Goal: Feedback & Contribution: Contribute content

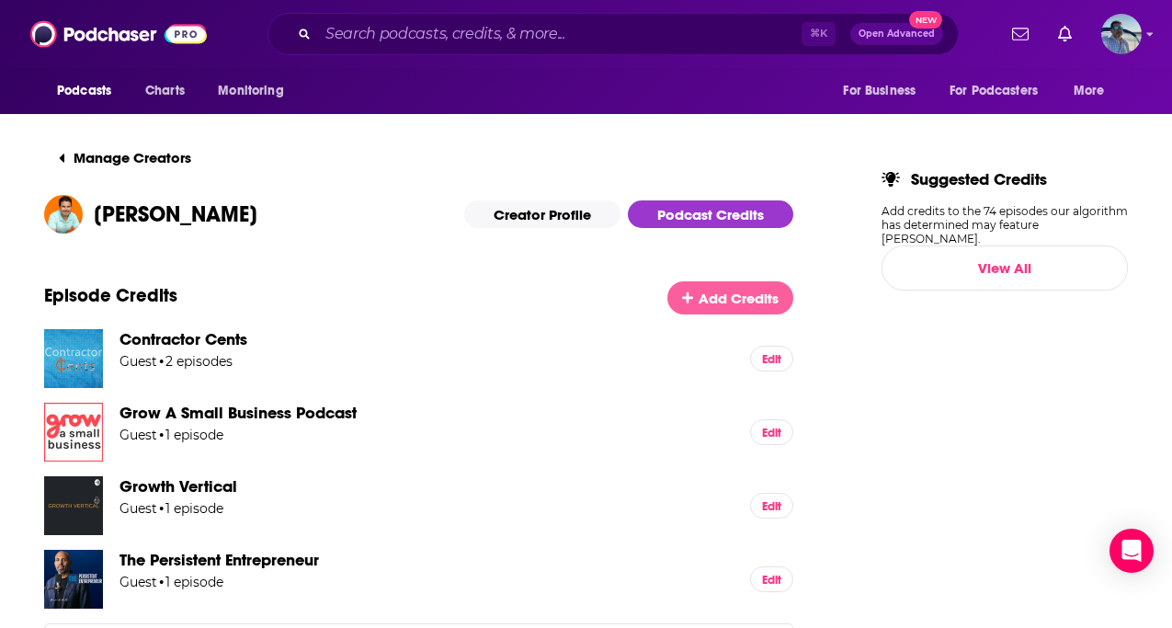
click at [721, 303] on span "Add Credits" at bounding box center [739, 298] width 80 height 17
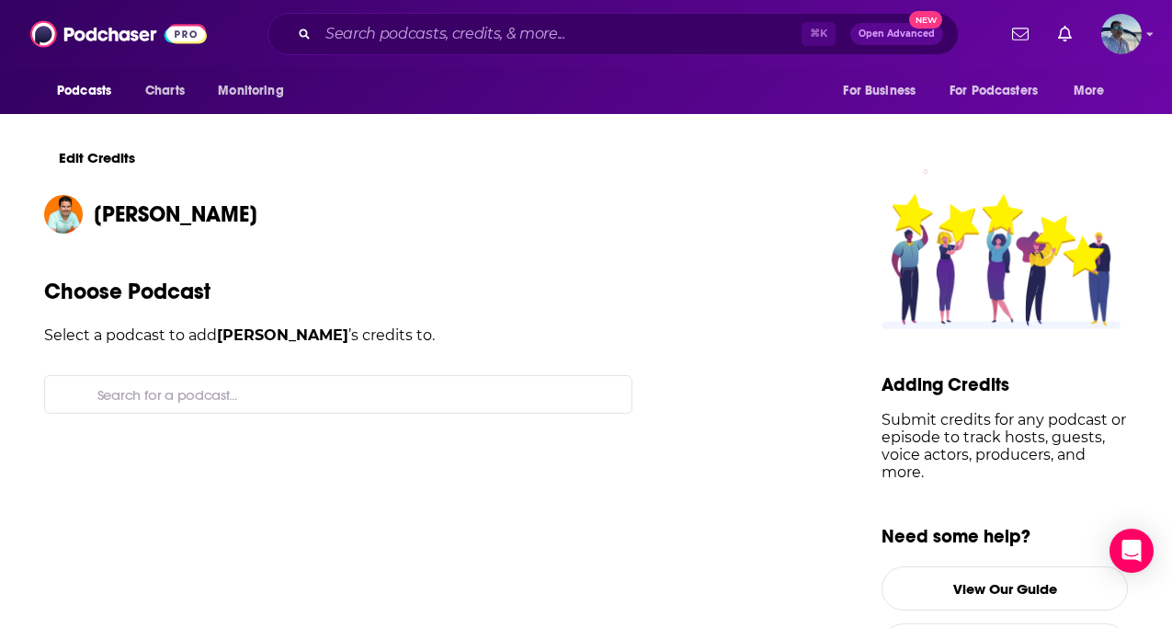
click at [314, 391] on input "Search for a podcast..." at bounding box center [353, 394] width 527 height 37
paste input "Empowering Healthy Business: The Podcast for Small Business…"
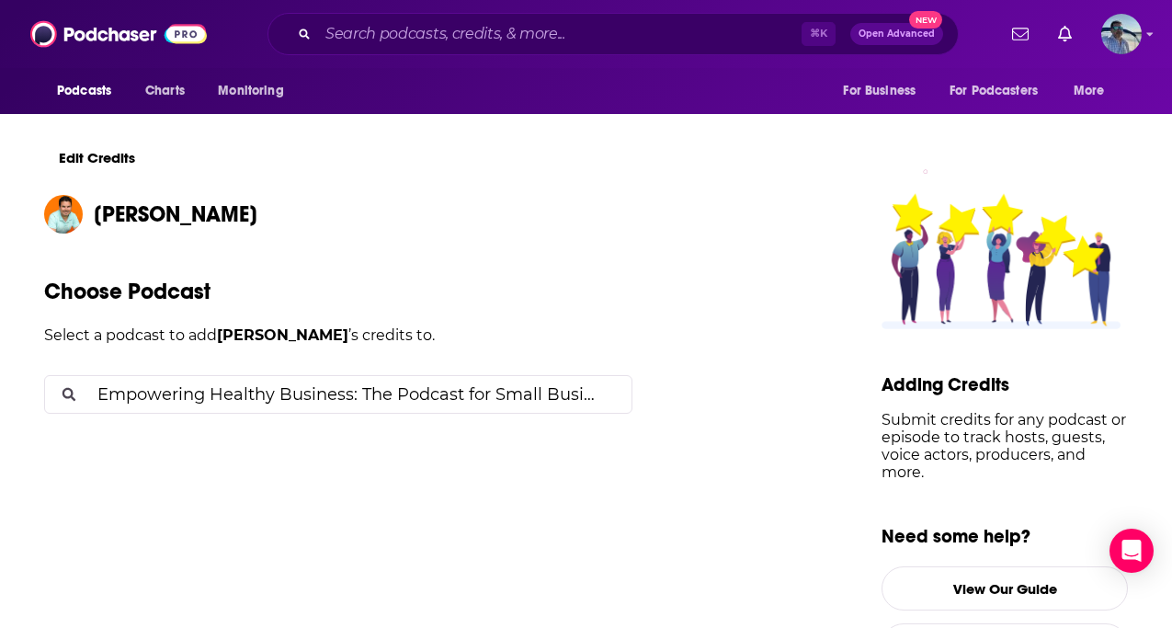
scroll to position [0, 23]
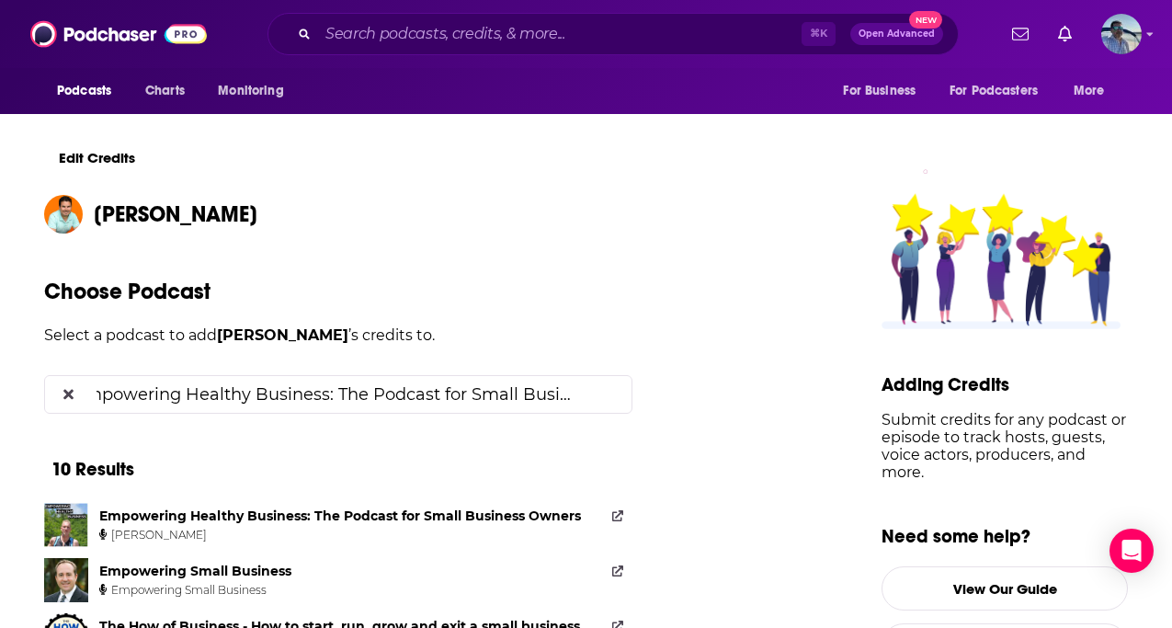
type input "Empowering Healthy Business: The Podcast for Small Business…"
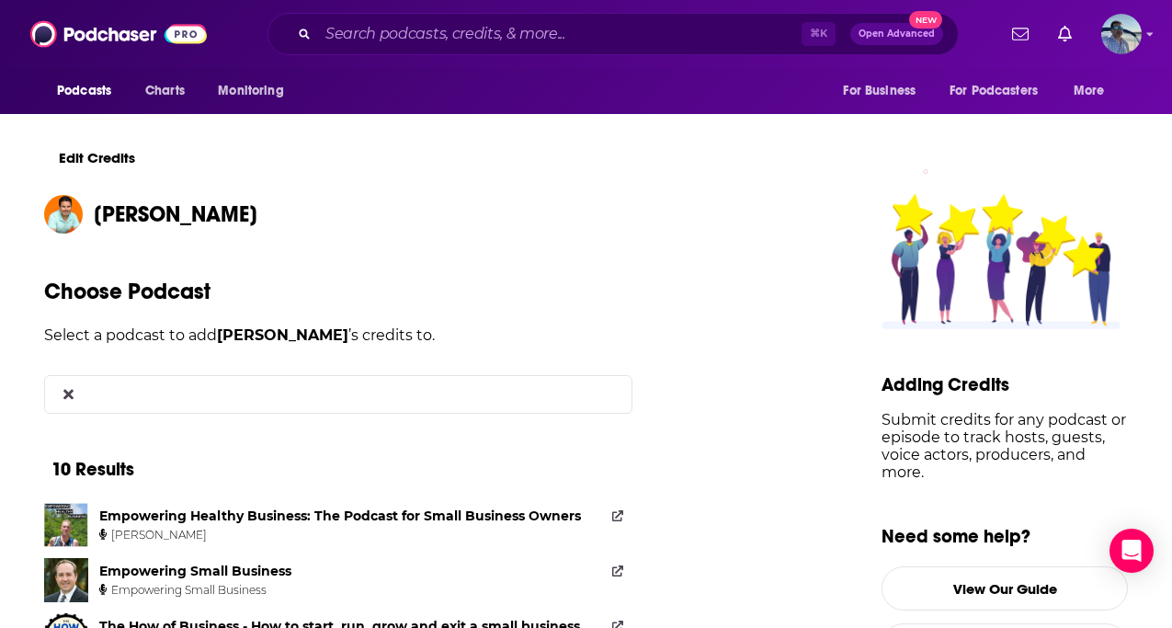
scroll to position [0, 0]
click at [235, 523] on div "Empowering Healthy Business: The Podcast for Small Business Owners Cal Wilder" at bounding box center [343, 525] width 489 height 44
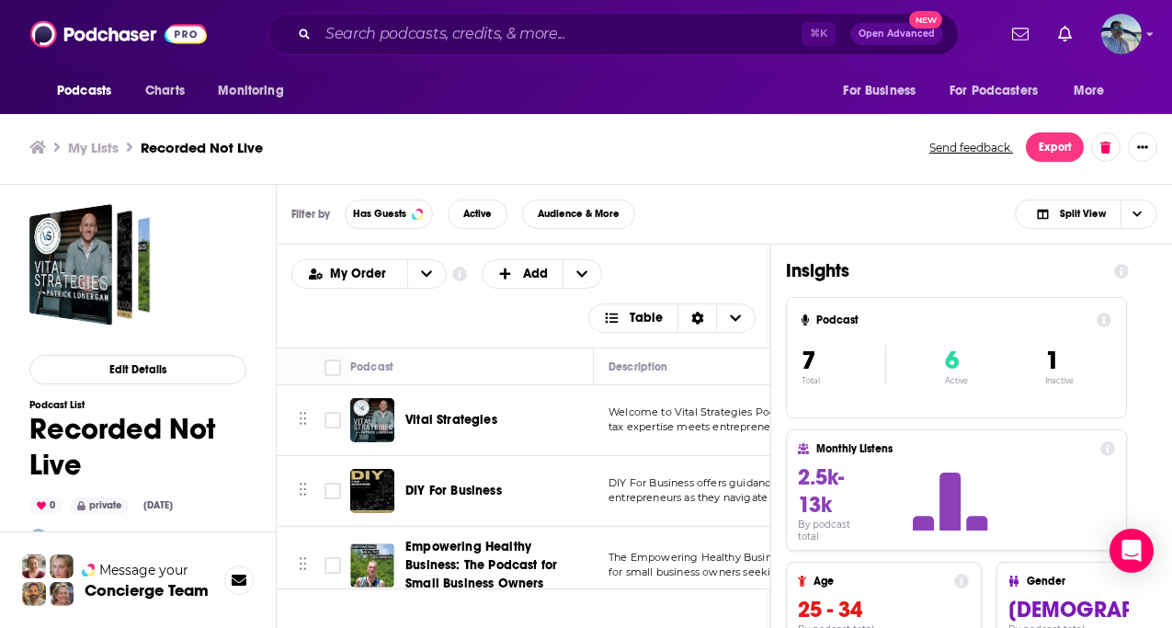
scroll to position [305, 0]
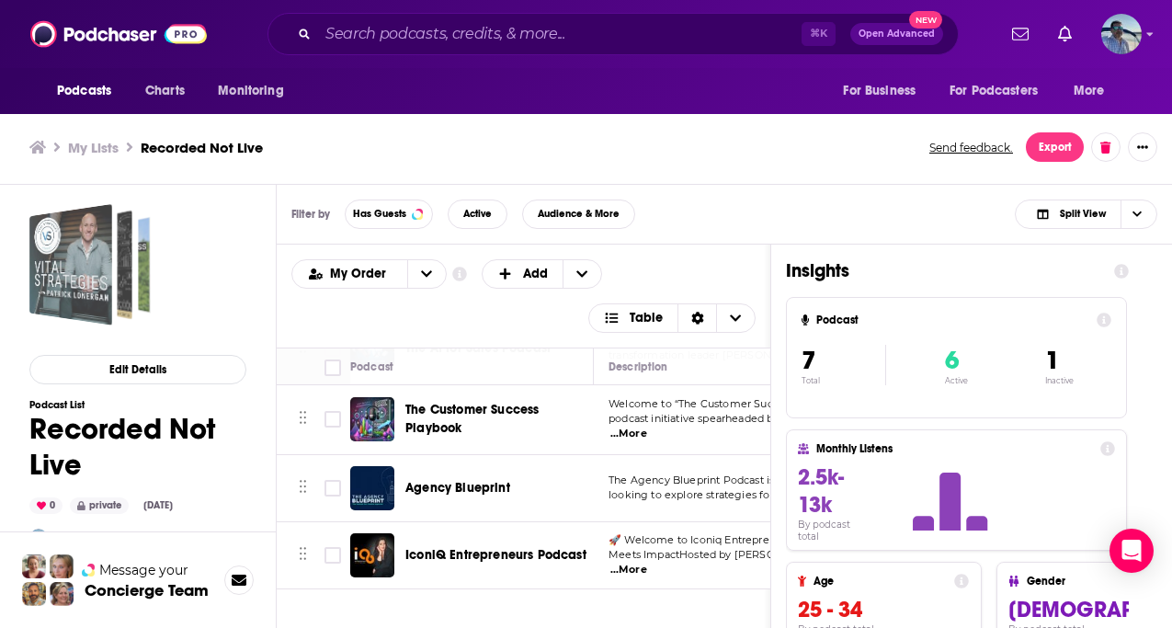
click at [90, 272] on div "Recorded Not Live" at bounding box center [70, 264] width 83 height 121
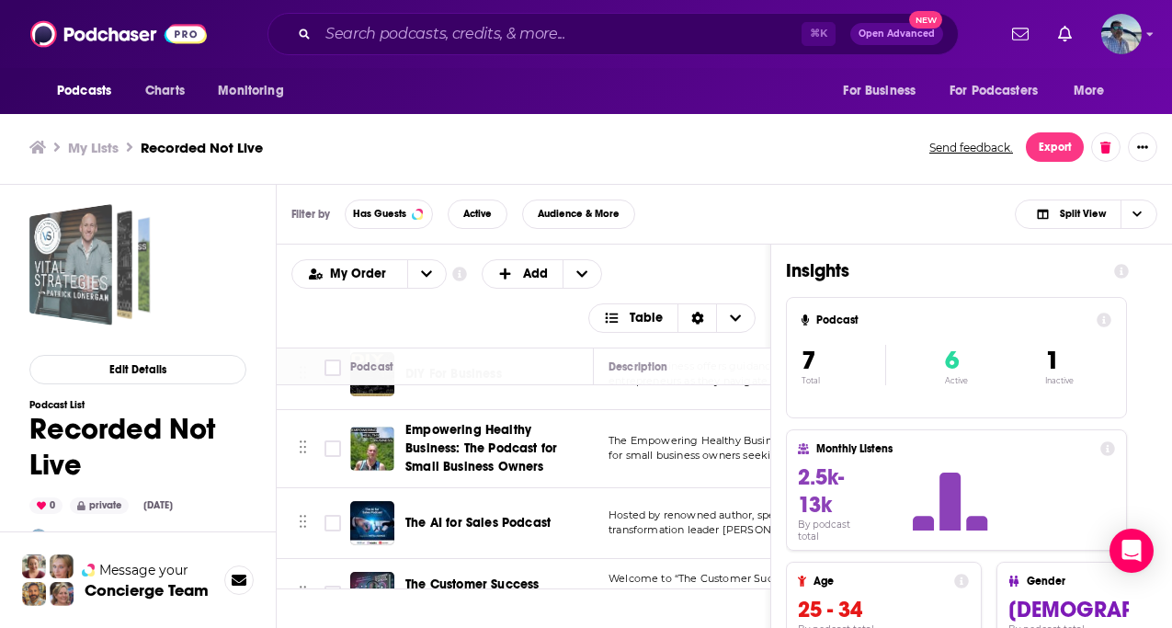
scroll to position [0, 0]
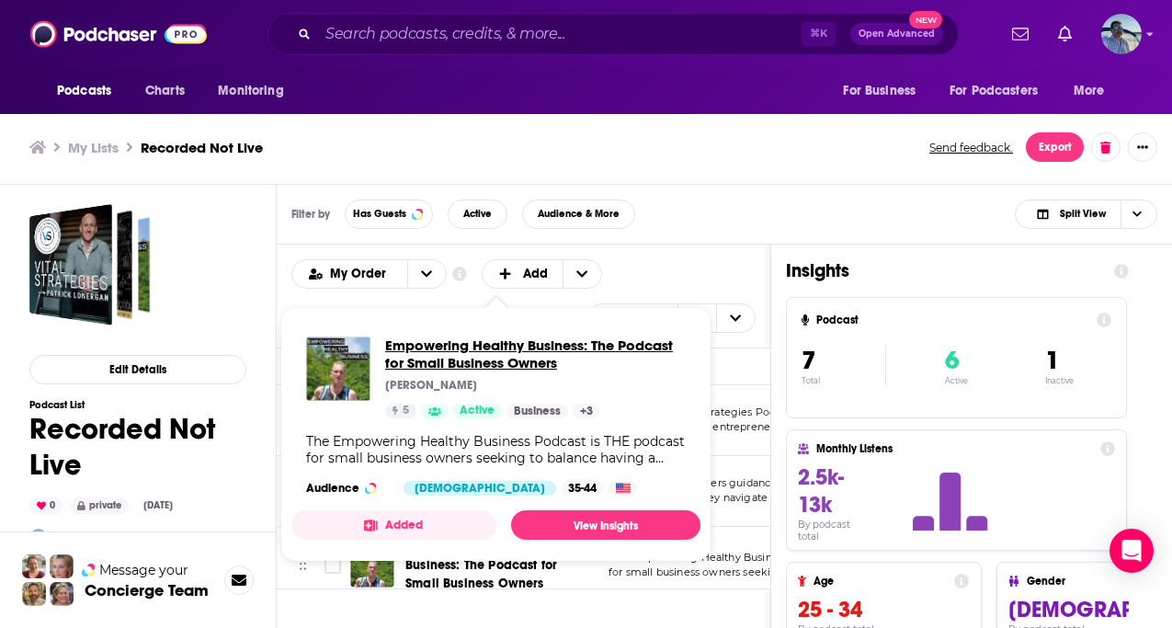
click at [435, 342] on span "Empowering Healthy Business: The Podcast for Small Business Owners" at bounding box center [535, 353] width 301 height 35
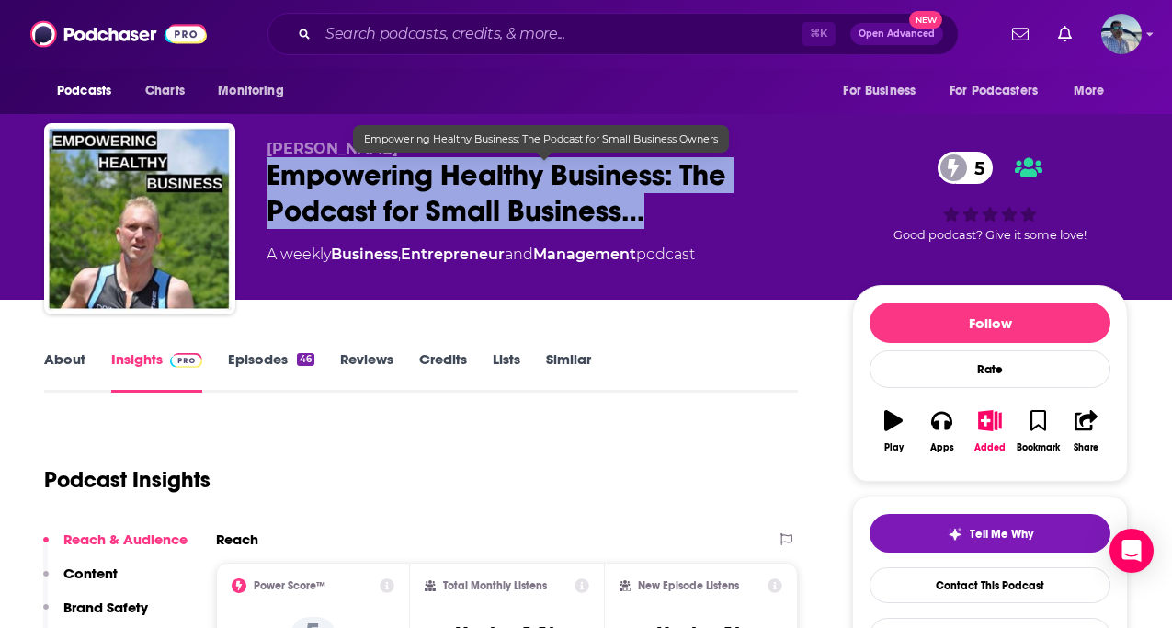
drag, startPoint x: 266, startPoint y: 173, endPoint x: 652, endPoint y: 222, distance: 389.2
click at [652, 222] on span "Empowering Healthy Business: The Podcast for Small Business…" at bounding box center [545, 193] width 556 height 72
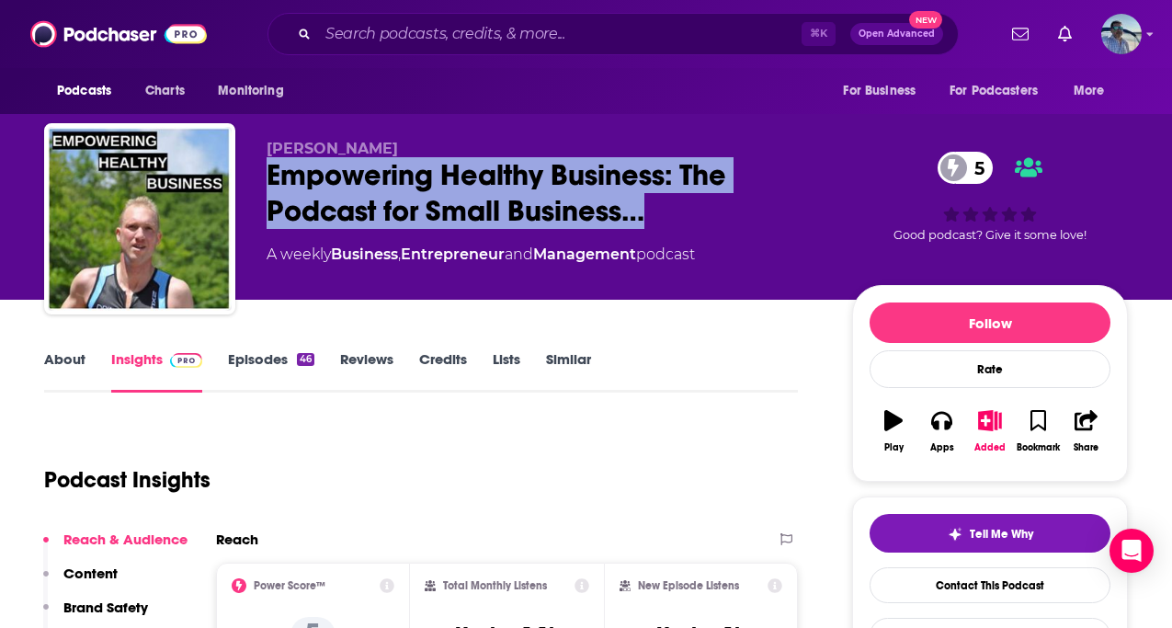
copy h2 "Empowering Healthy Business: The Podcast for Small Business…"
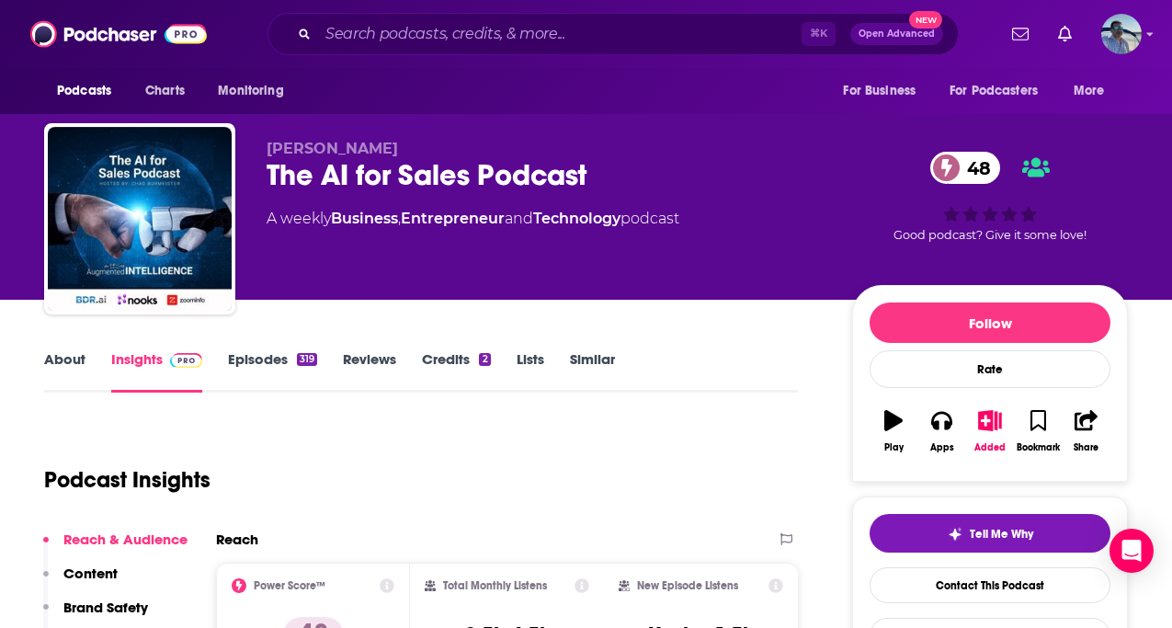
click at [240, 361] on link "Episodes 319" at bounding box center [272, 371] width 89 height 42
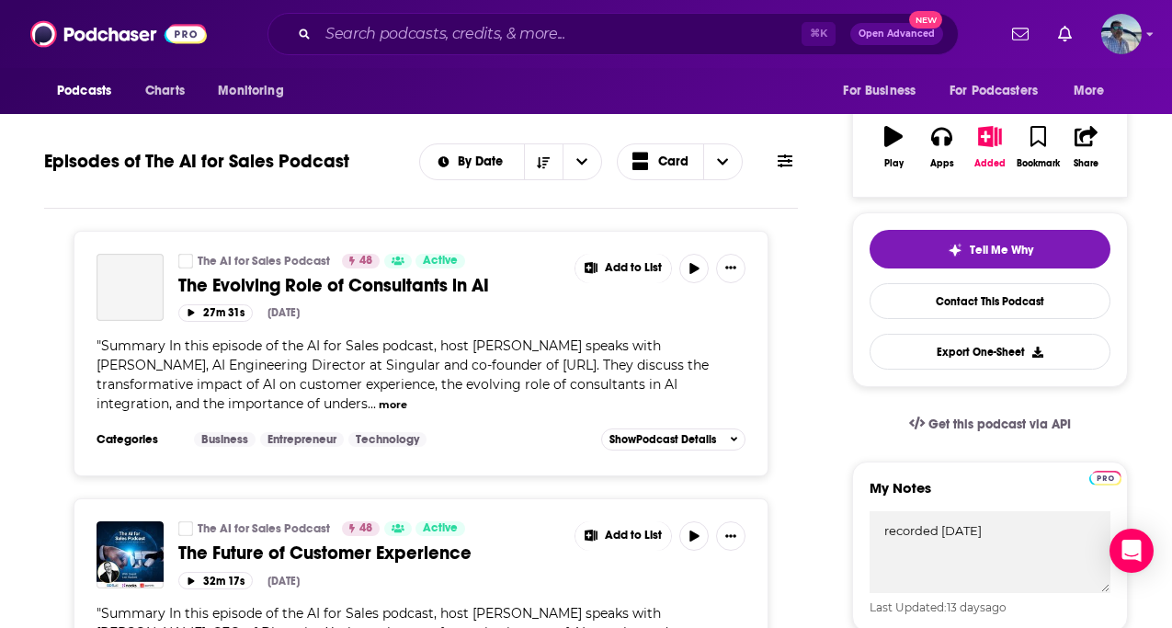
scroll to position [1411, 0]
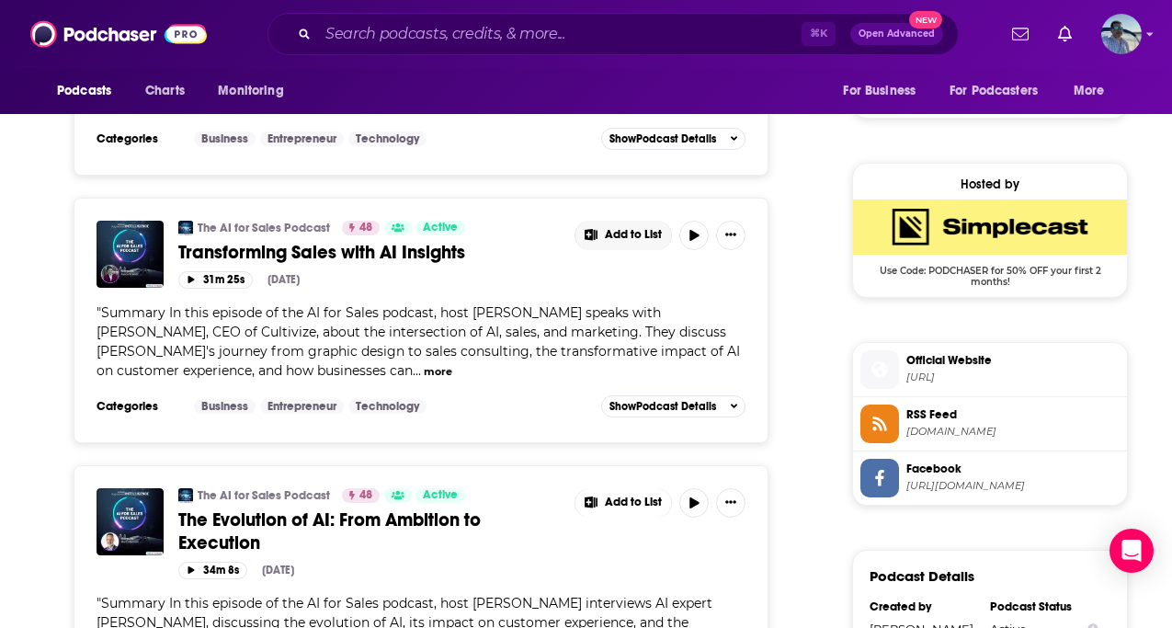
click at [633, 235] on span "Add to List" at bounding box center [633, 235] width 57 height 14
click at [635, 314] on button "Add Podcast" at bounding box center [636, 312] width 95 height 34
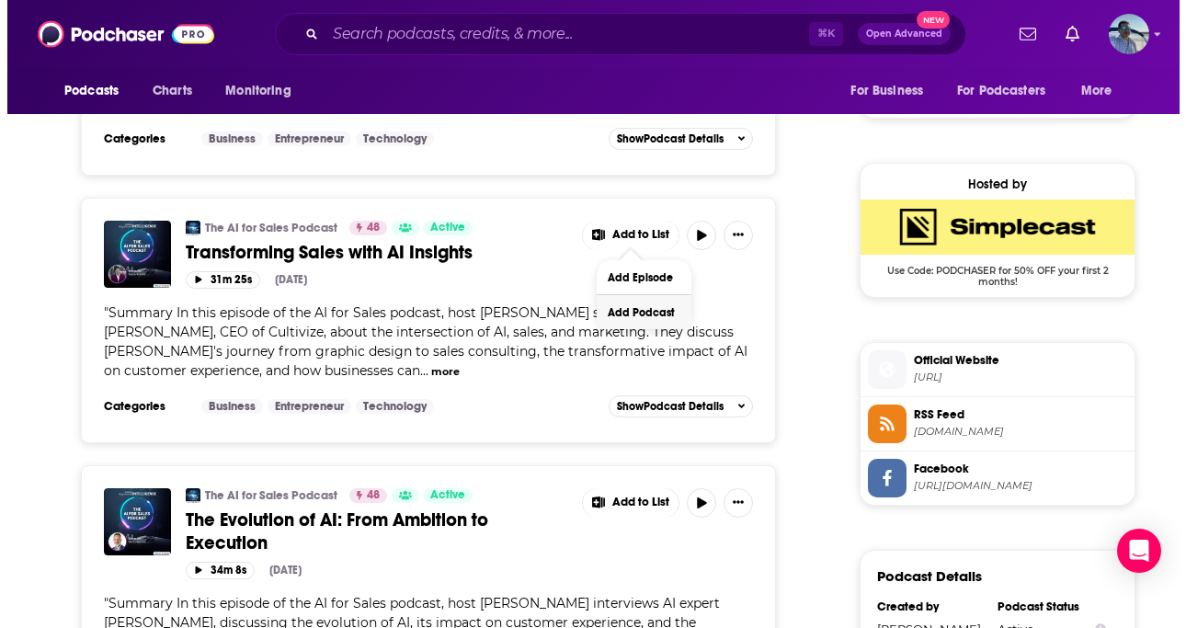
scroll to position [0, 0]
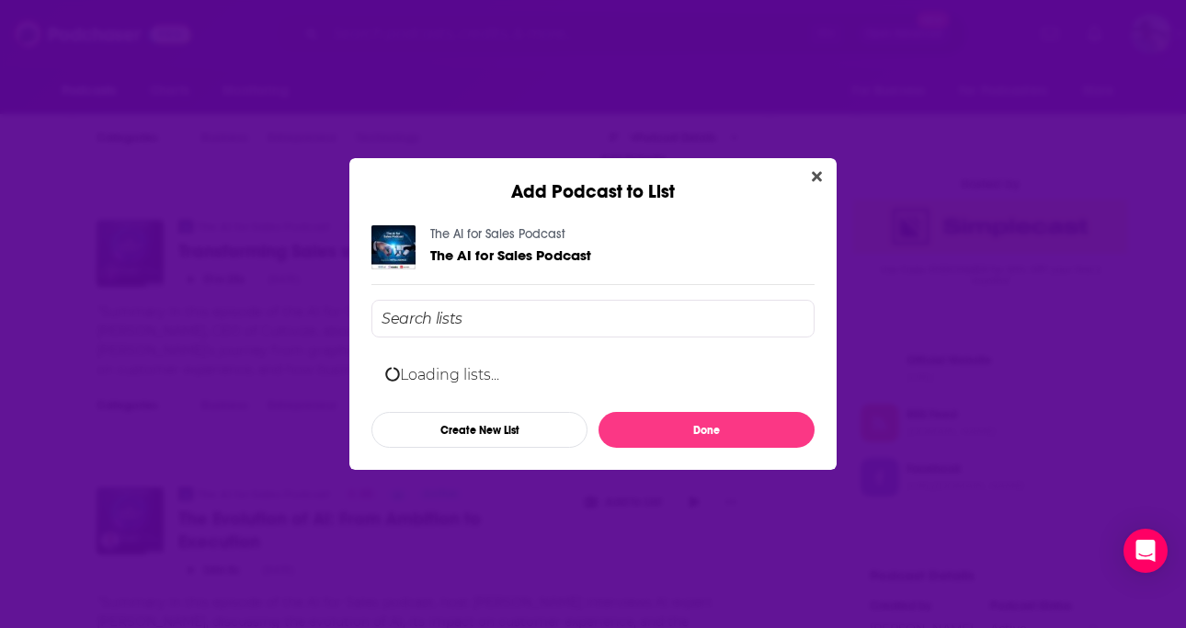
click at [543, 325] on input "Add Podcast To List" at bounding box center [592, 319] width 443 height 38
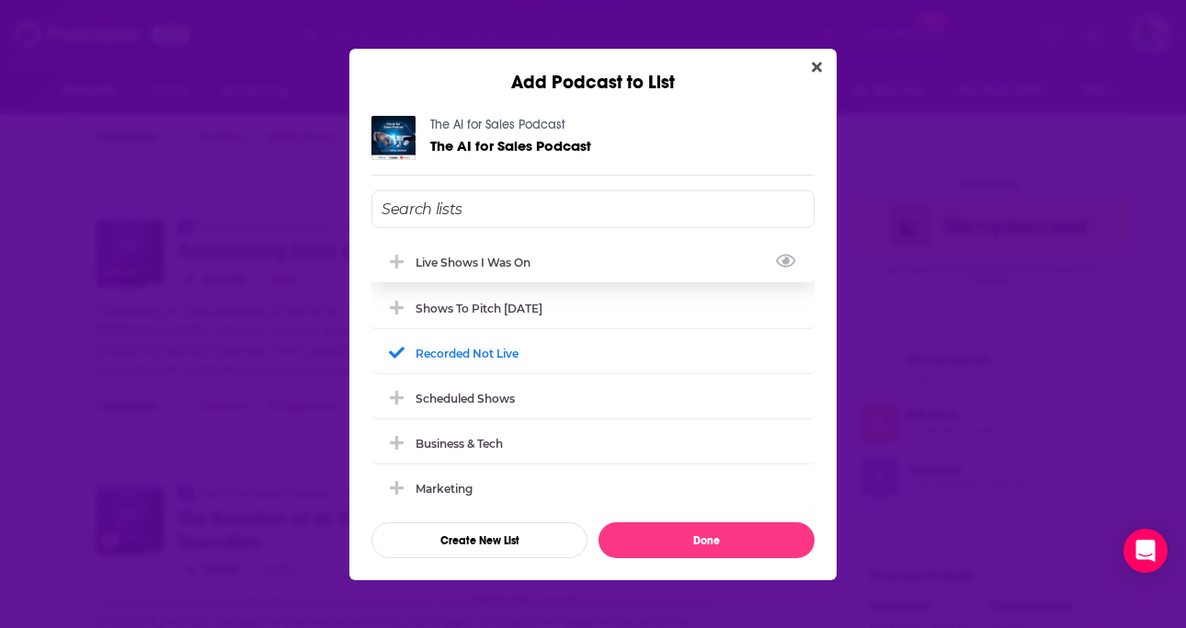
click at [517, 265] on div "Live Shows I Was On" at bounding box center [479, 263] width 126 height 14
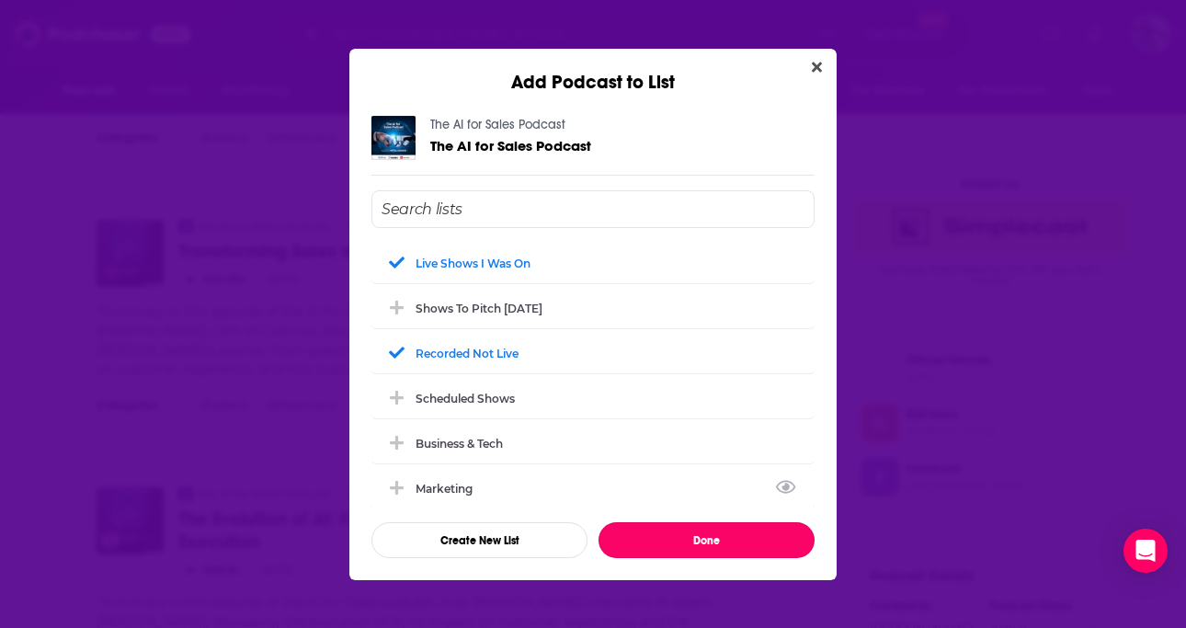
click at [644, 538] on button "Done" at bounding box center [707, 540] width 216 height 36
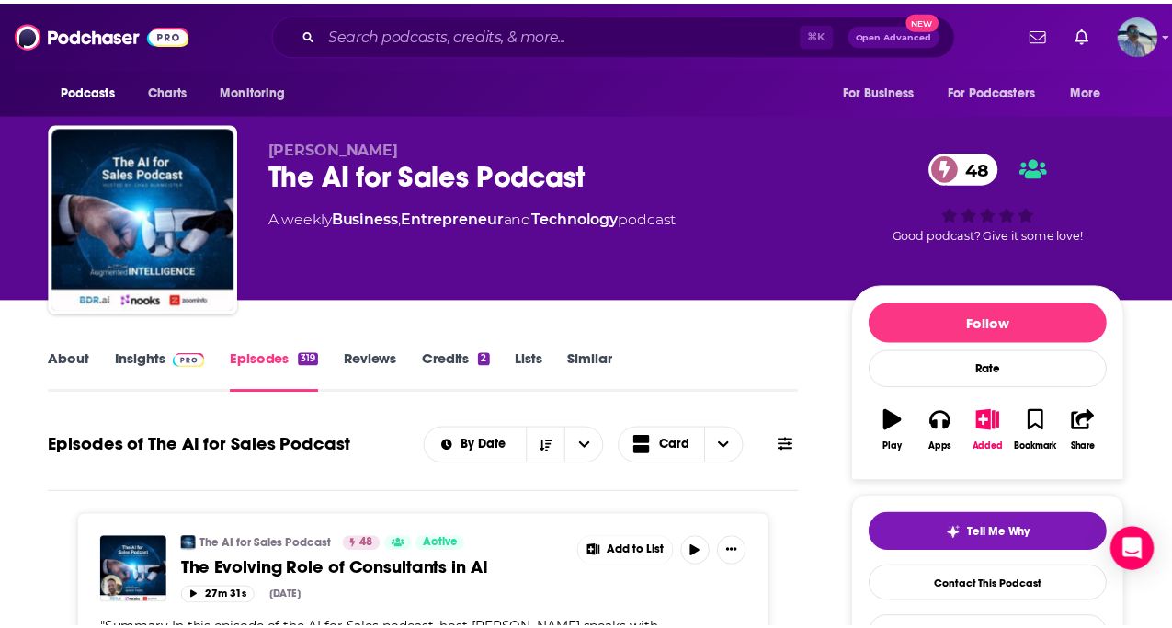
scroll to position [1411, 0]
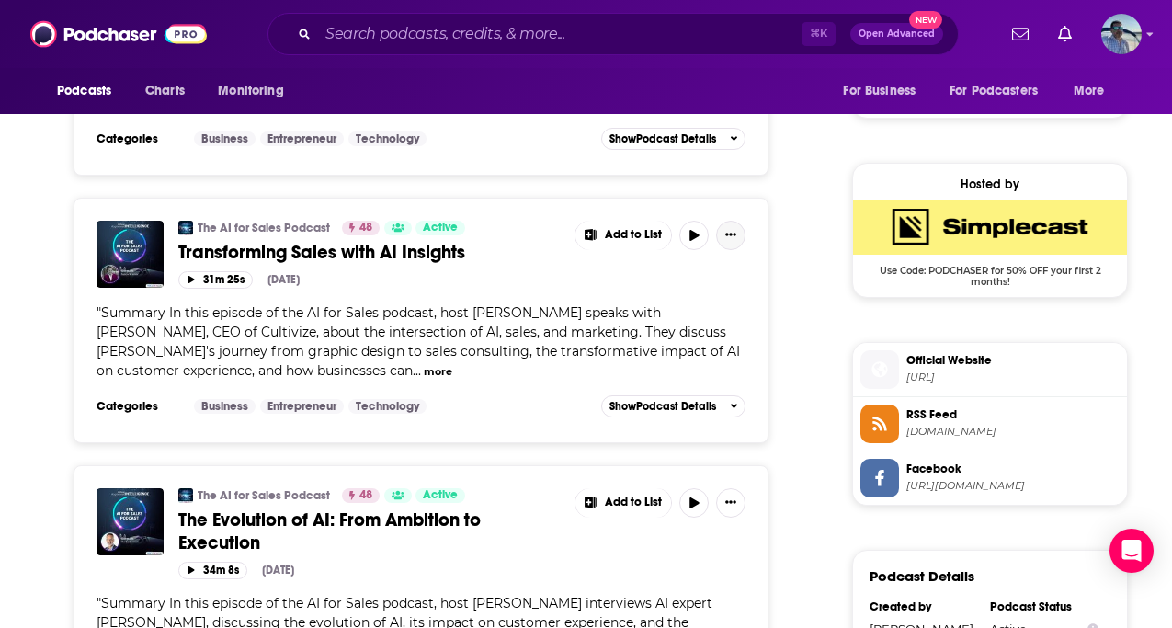
click at [719, 232] on button "Show More Button" at bounding box center [730, 235] width 29 height 29
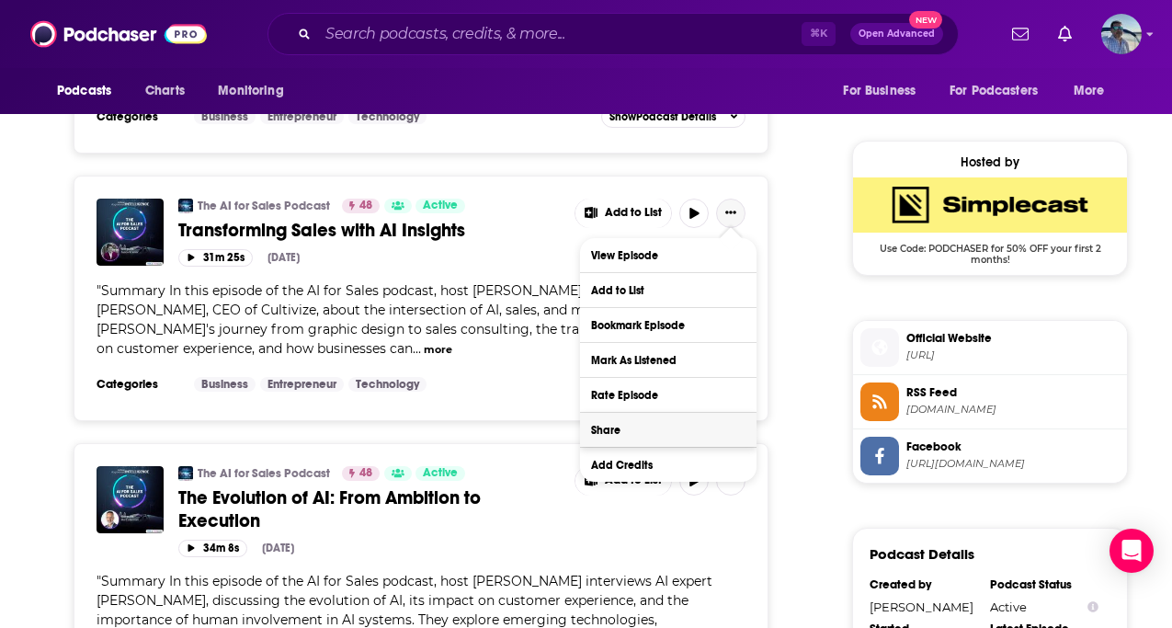
scroll to position [1435, 0]
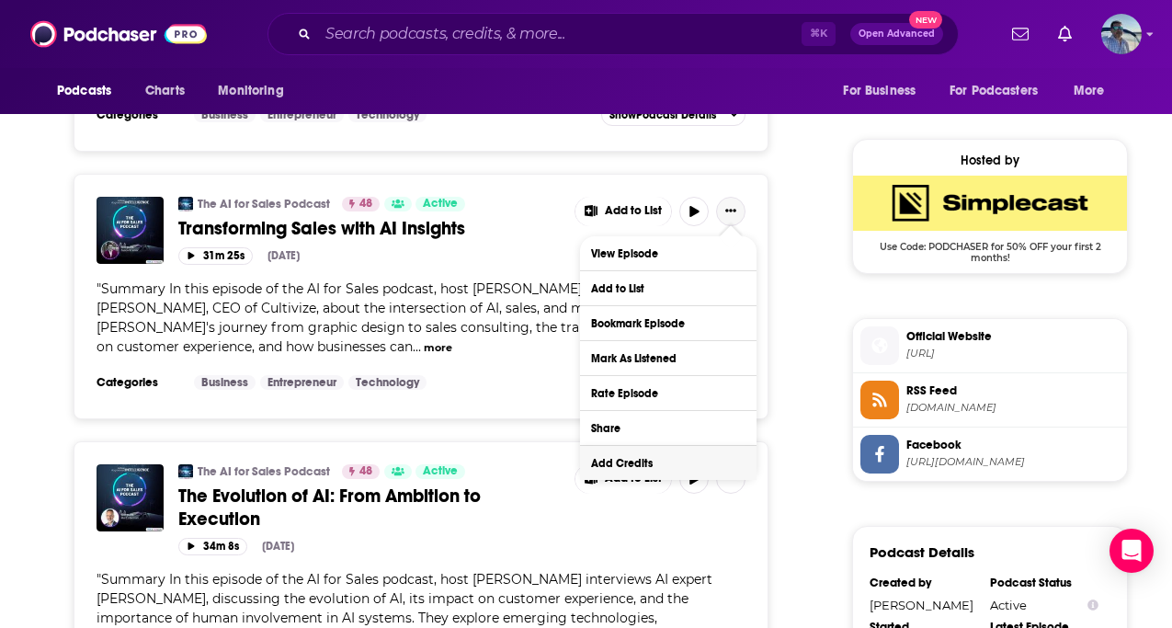
click at [644, 467] on button "Add Credits" at bounding box center [668, 463] width 177 height 34
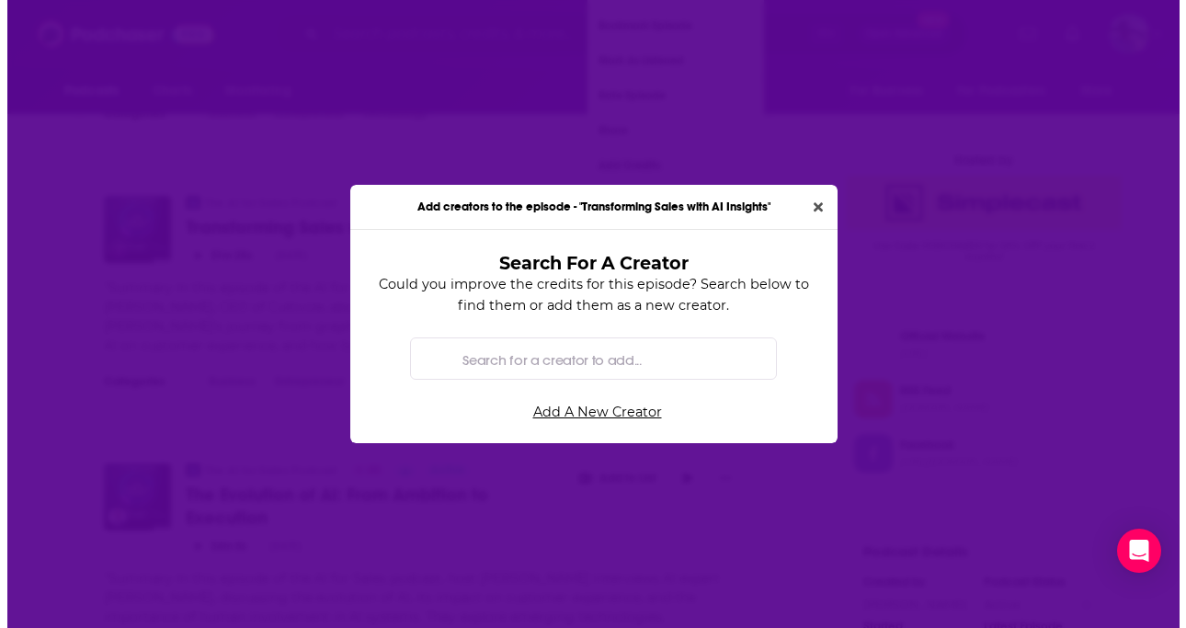
scroll to position [0, 0]
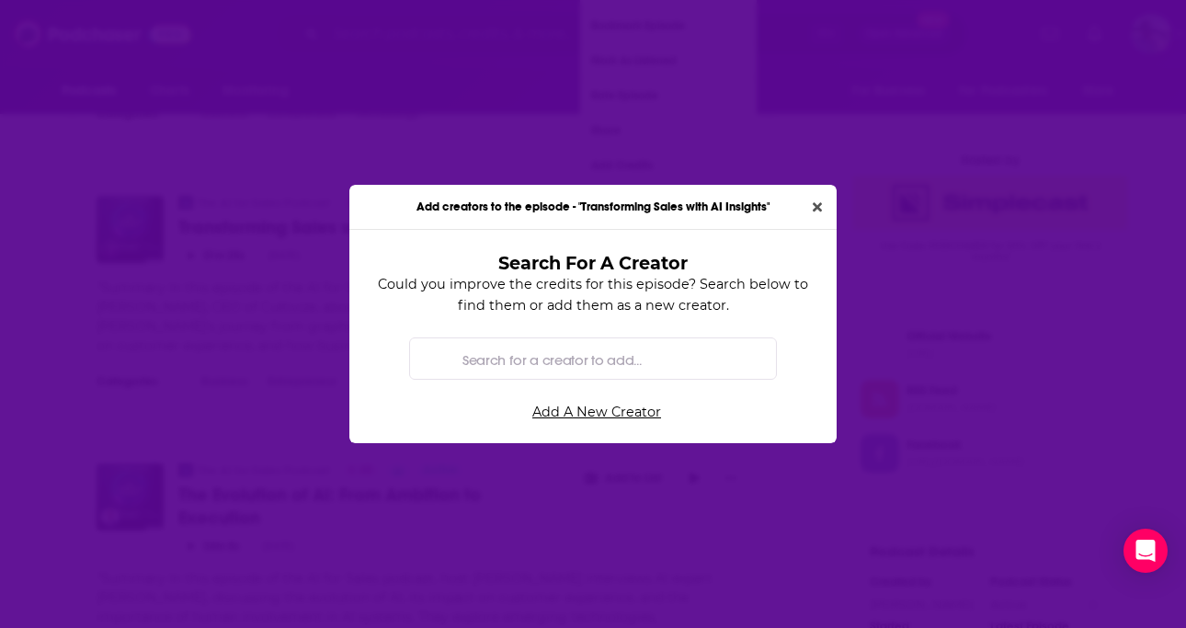
click at [635, 363] on input "Search for a creator to add..." at bounding box center [608, 358] width 306 height 41
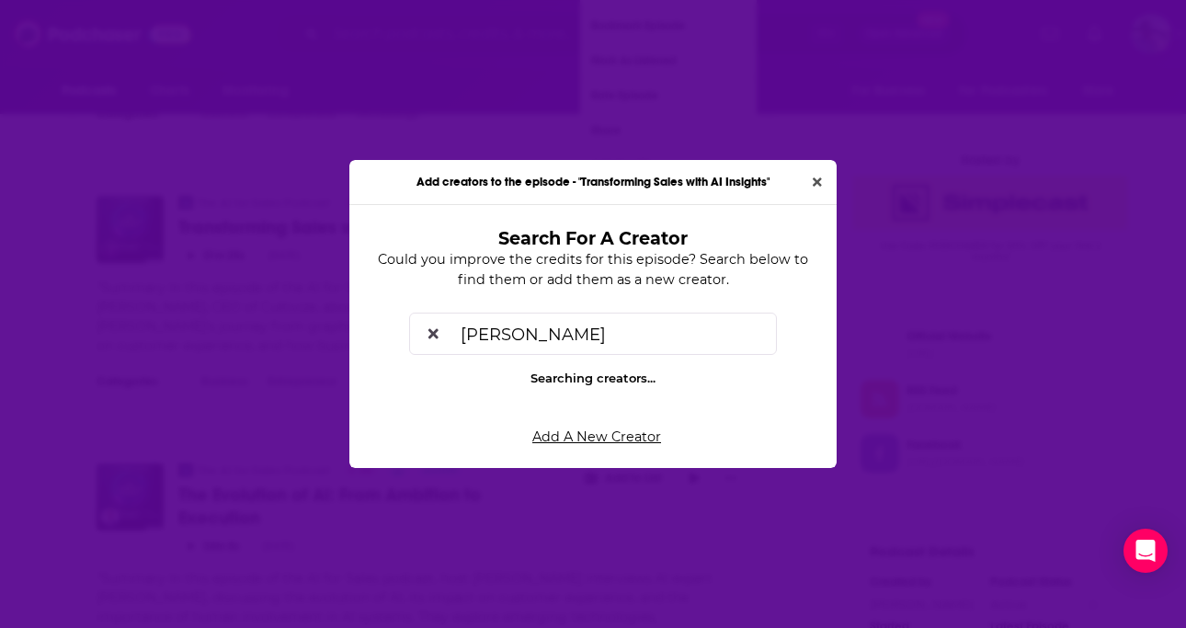
type input "[PERSON_NAME]"
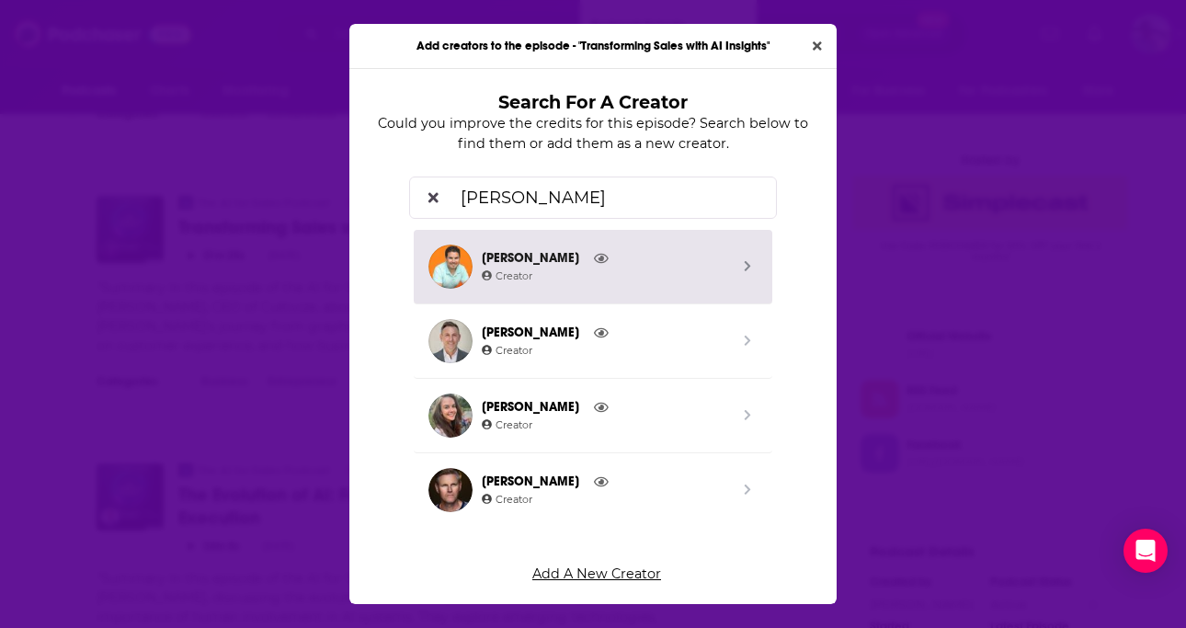
click at [571, 271] on span "Creator" at bounding box center [605, 276] width 247 height 17
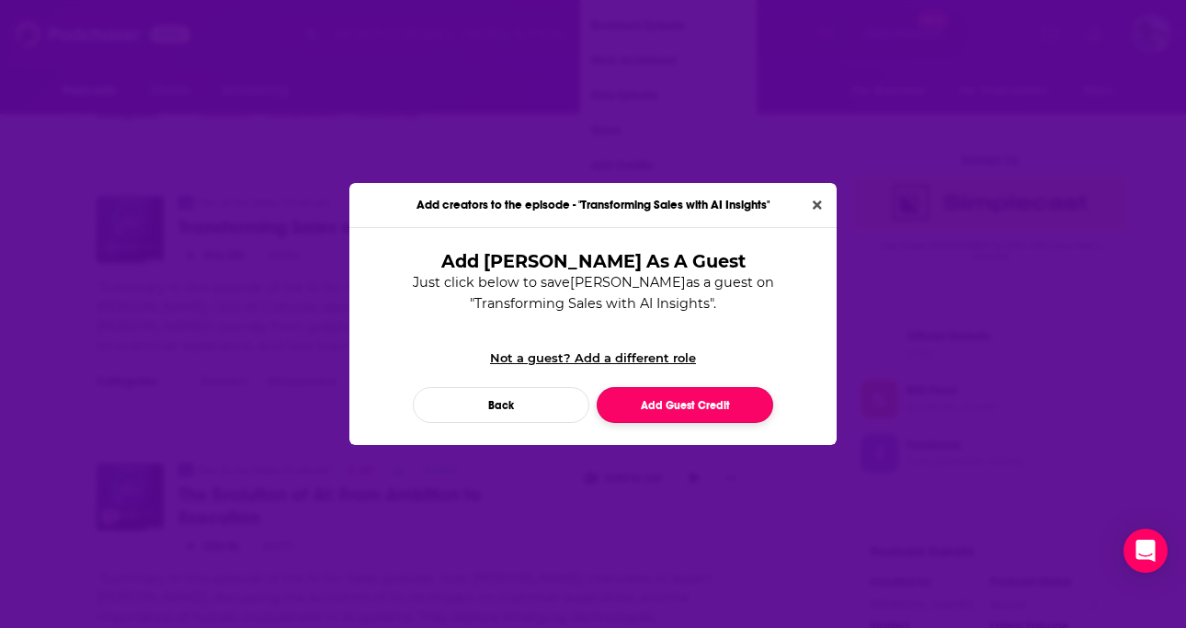
click at [667, 402] on button "Add Guest Credit" at bounding box center [685, 405] width 177 height 36
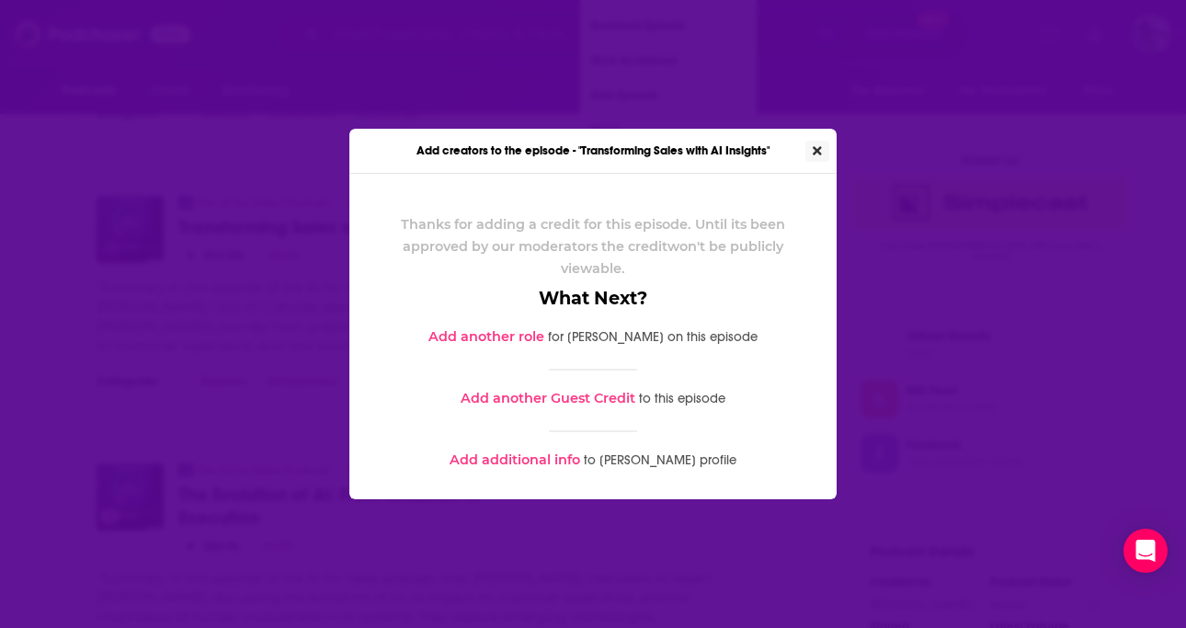
click at [814, 150] on icon "Close" at bounding box center [817, 150] width 9 height 13
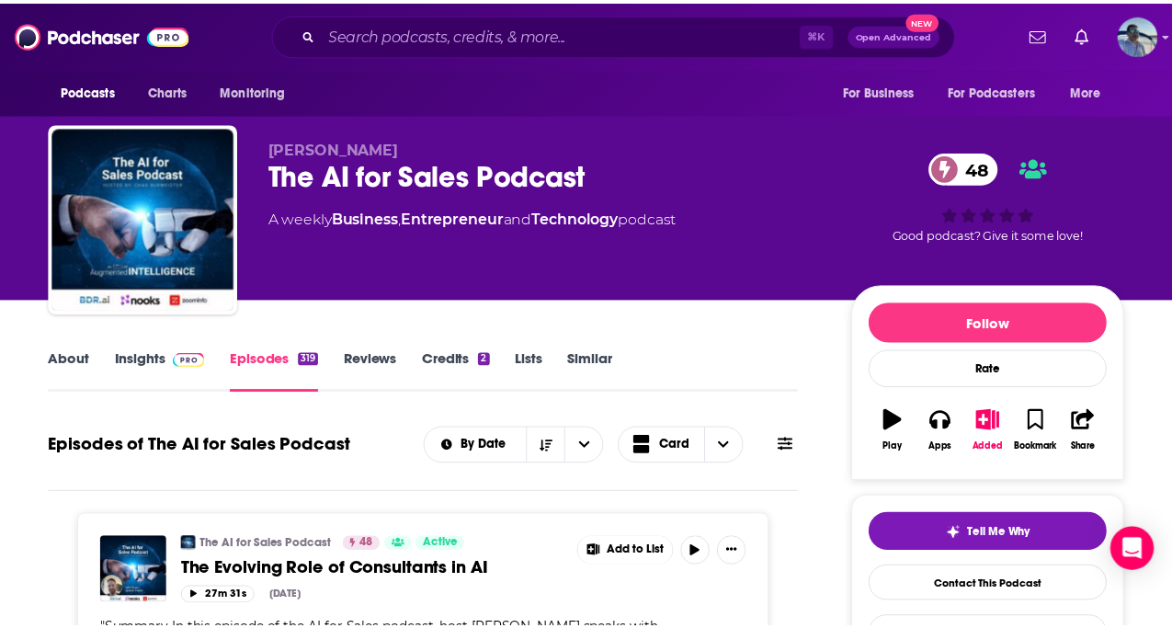
scroll to position [1435, 0]
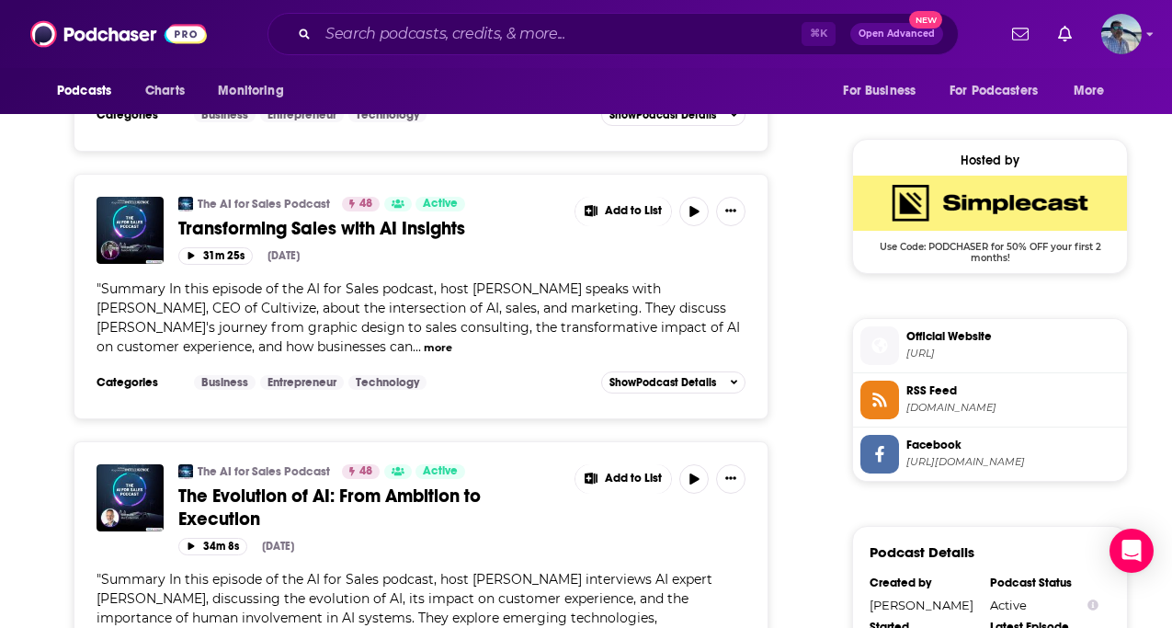
click at [259, 226] on span "Transforming Sales with AI Insights" at bounding box center [321, 228] width 287 height 23
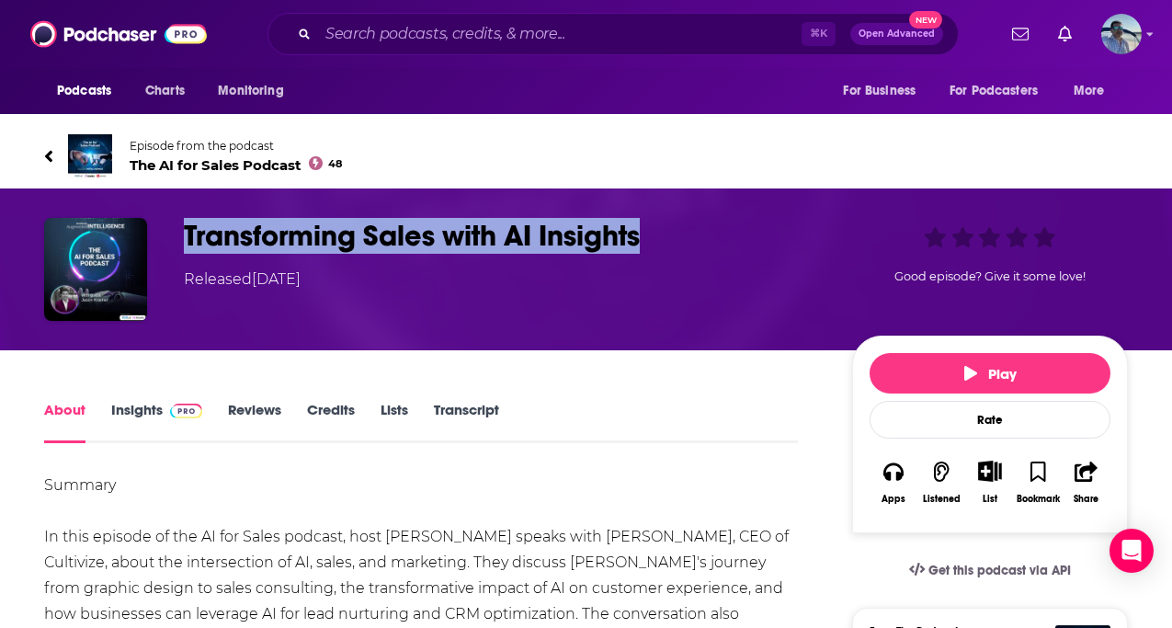
drag, startPoint x: 188, startPoint y: 232, endPoint x: 650, endPoint y: 242, distance: 462.6
click at [650, 242] on h1 "Transforming Sales with AI Insights" at bounding box center [503, 236] width 639 height 36
copy h1 "Transforming Sales with AI Insights"
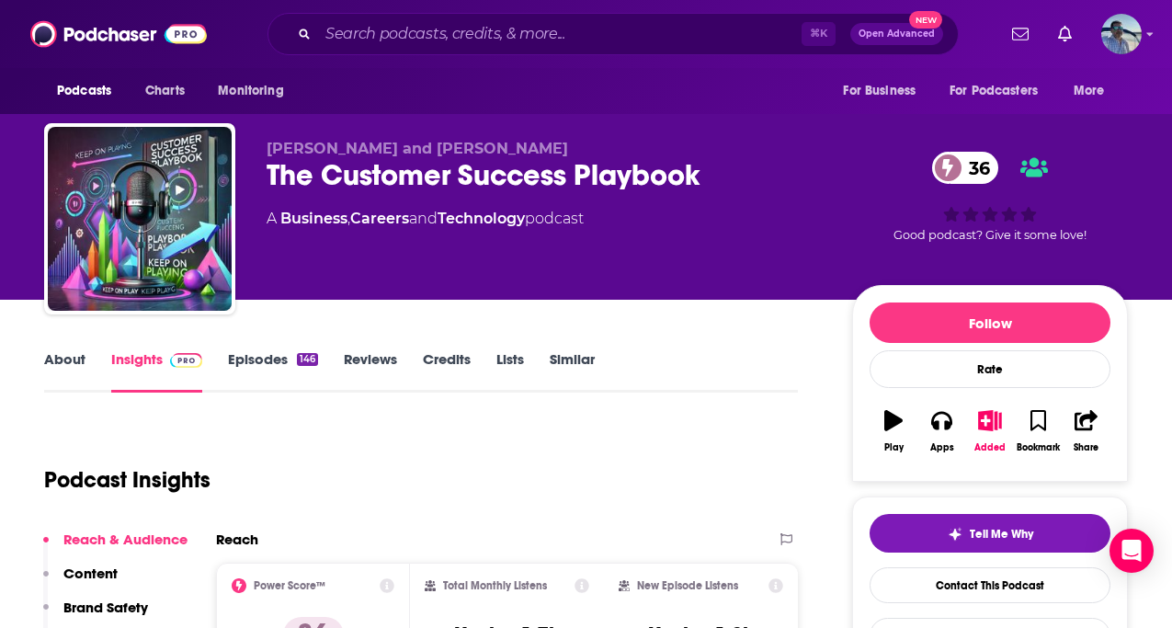
click at [267, 359] on link "Episodes 146" at bounding box center [273, 371] width 90 height 42
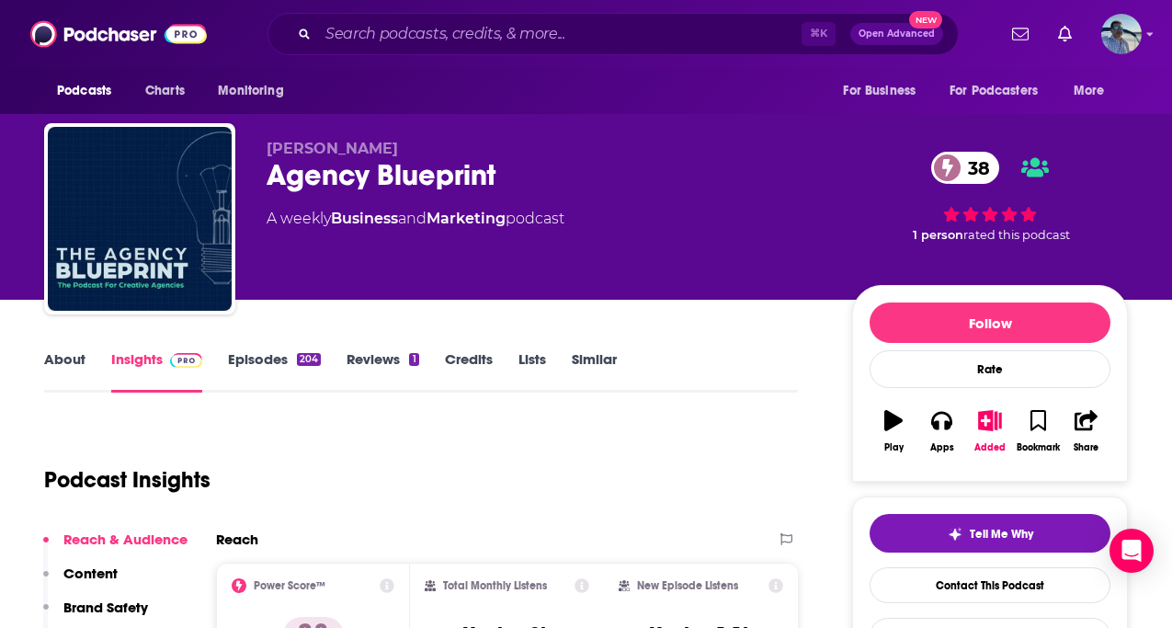
click at [247, 359] on link "Episodes 204" at bounding box center [274, 371] width 93 height 42
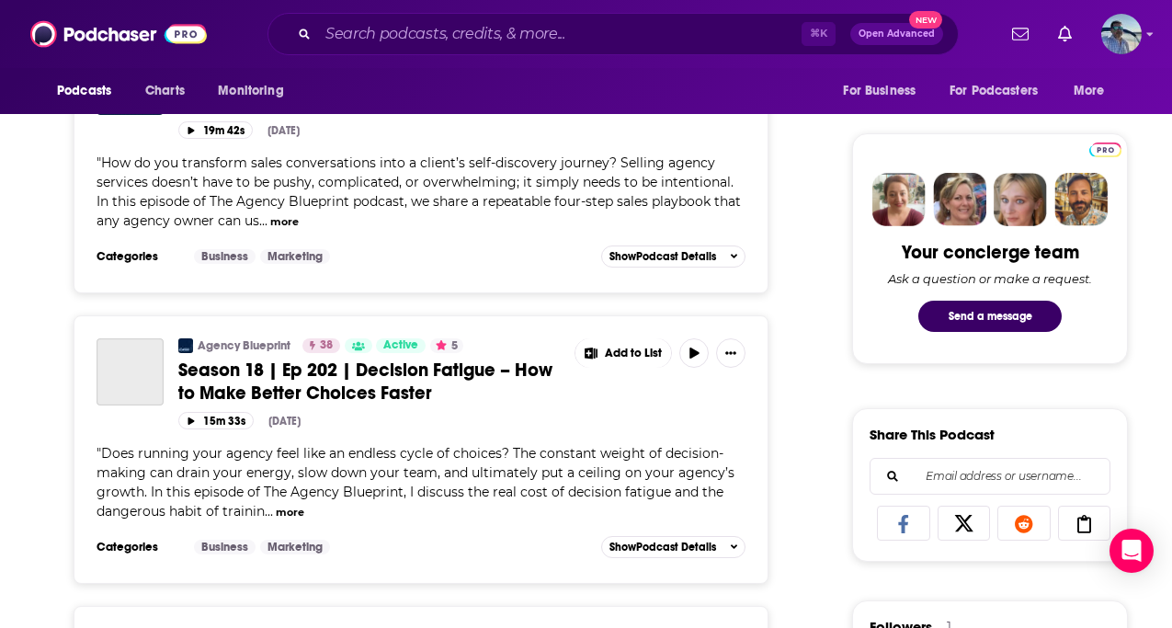
scroll to position [553, 0]
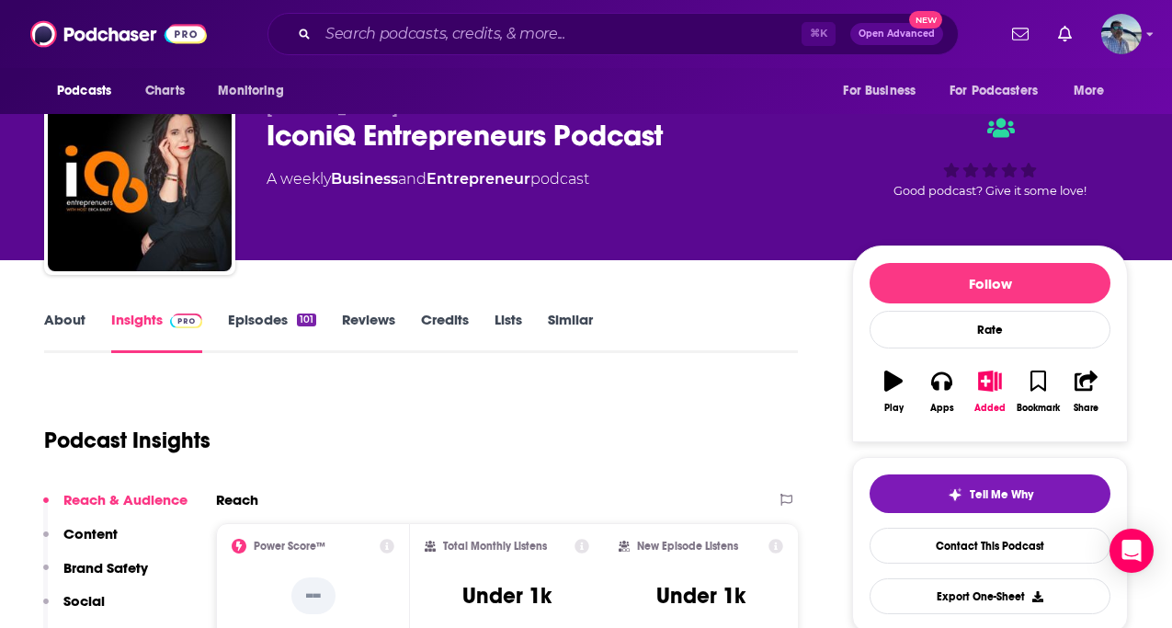
scroll to position [136, 0]
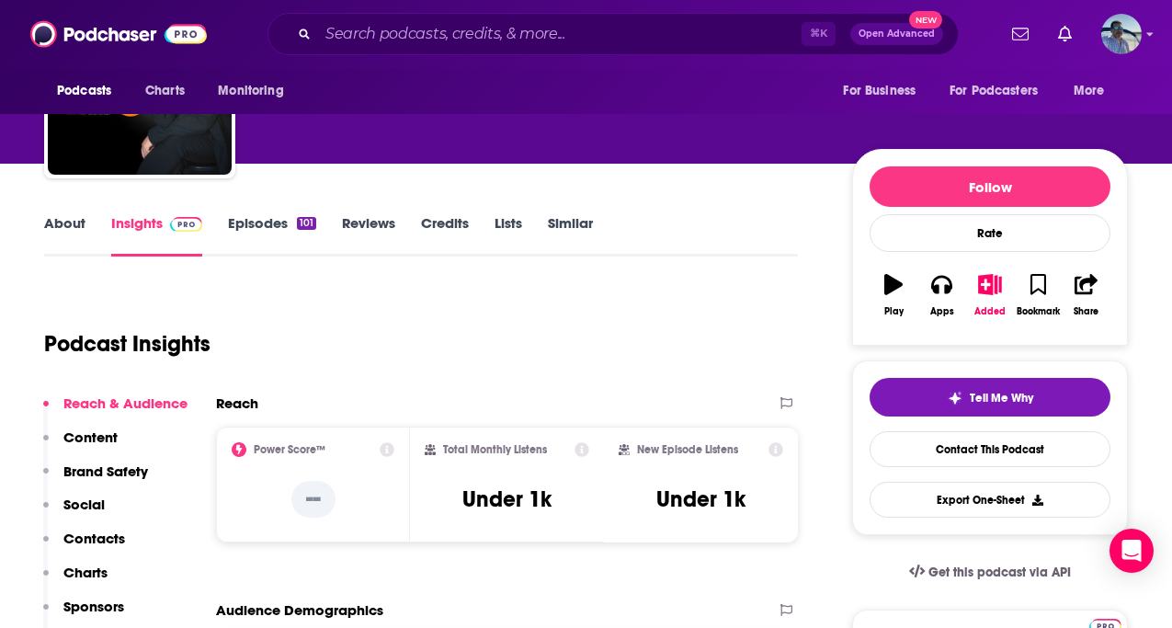
click at [267, 229] on link "Episodes 101" at bounding box center [272, 235] width 88 height 42
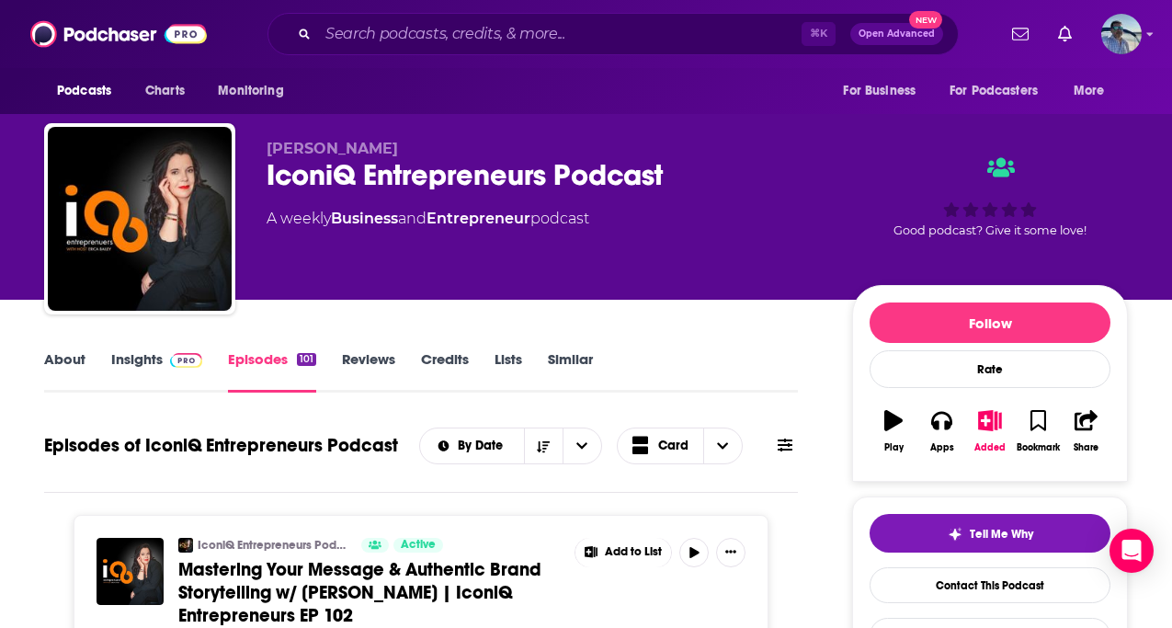
scroll to position [882, 0]
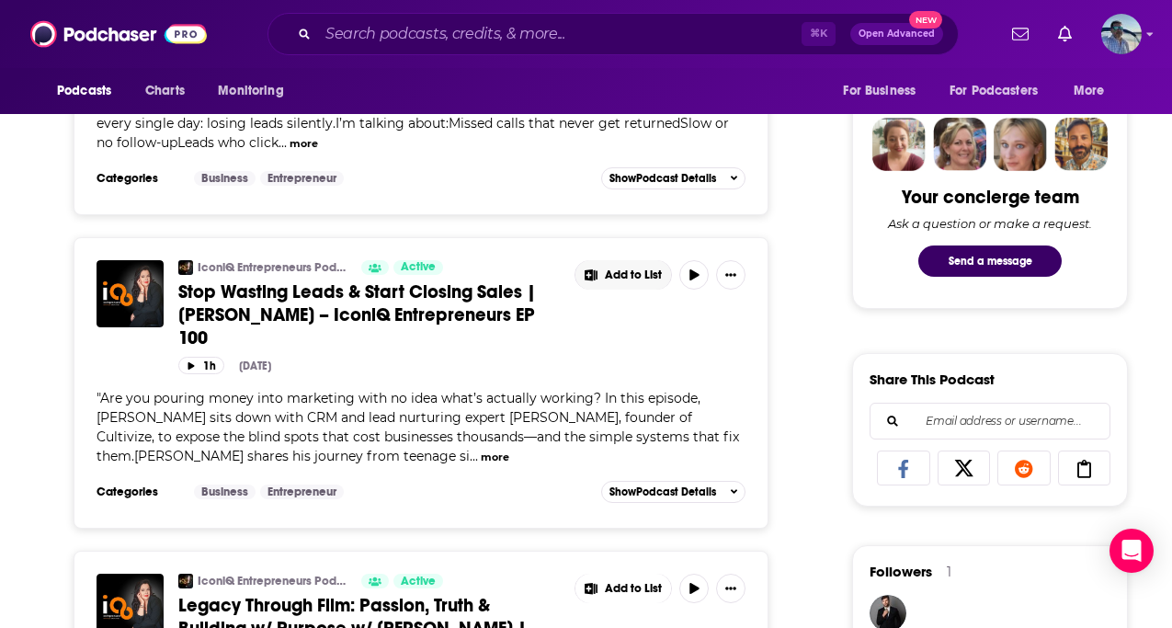
click at [642, 274] on span "Add to List" at bounding box center [633, 275] width 57 height 14
click at [635, 315] on button "Add Episode" at bounding box center [636, 316] width 95 height 34
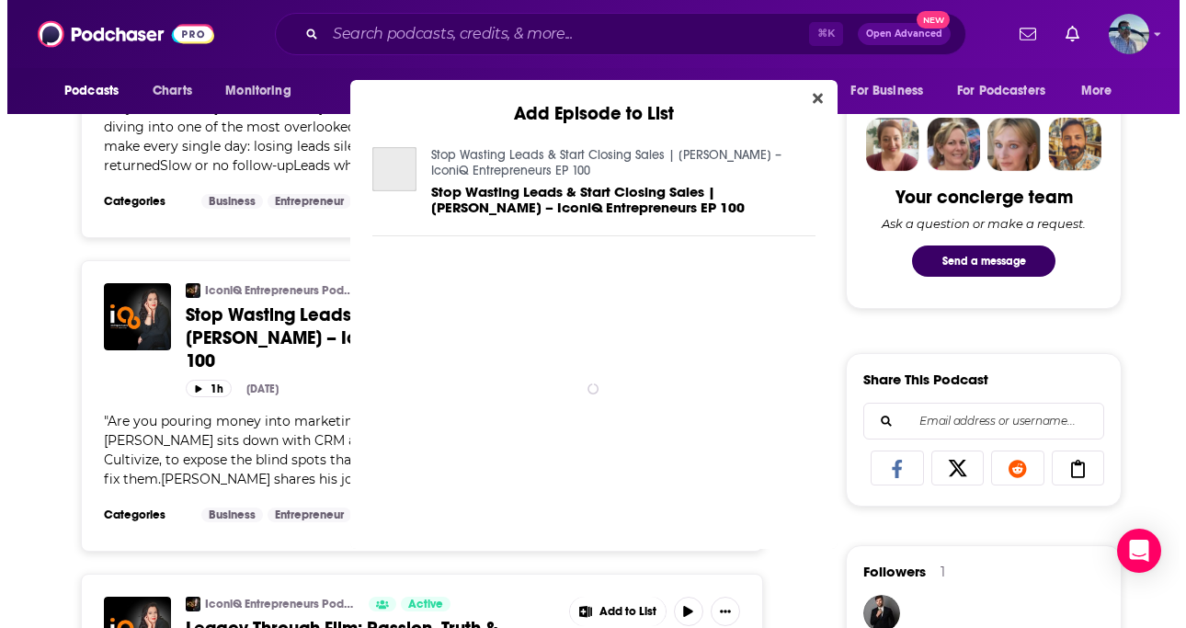
scroll to position [0, 0]
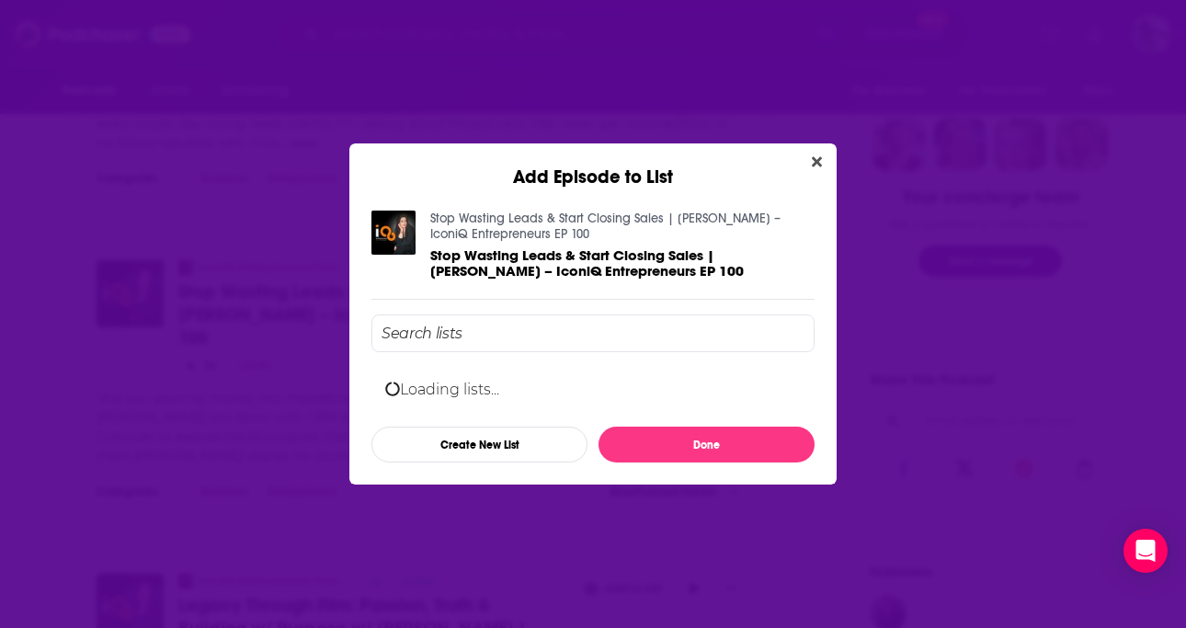
click at [599, 330] on div "Stop Wasting Leads & Start Closing Sales | Jason Kramer – IconiQ Entrepreneurs …" at bounding box center [592, 337] width 443 height 252
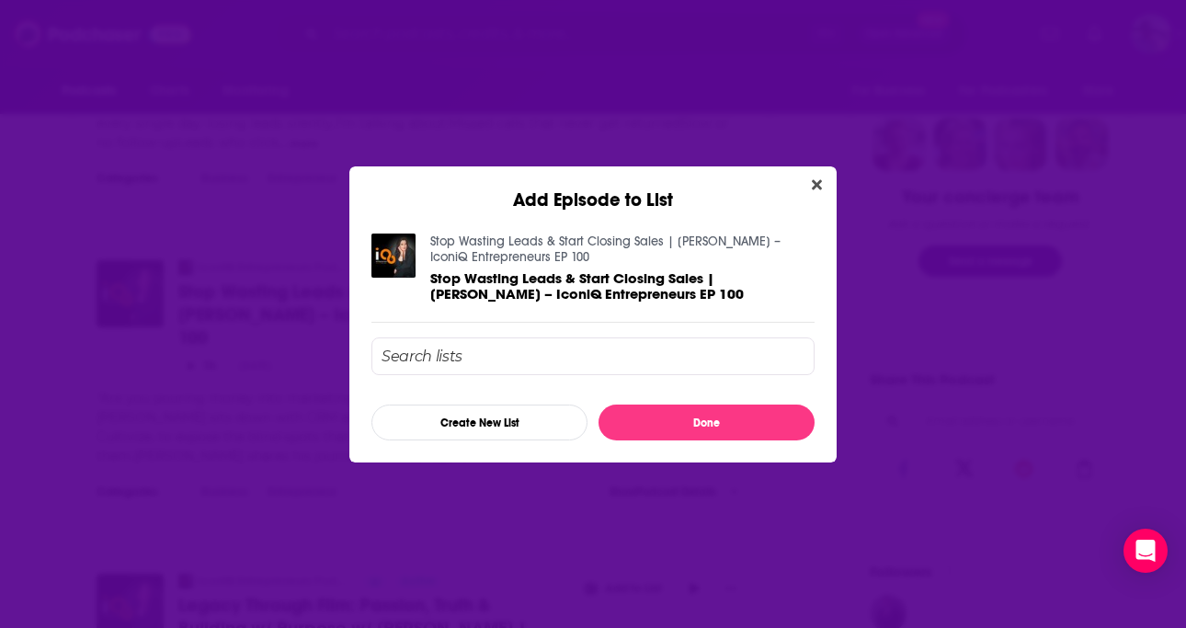
click at [704, 358] on input "Add Episode To List" at bounding box center [592, 356] width 443 height 38
click at [815, 180] on icon "Close" at bounding box center [817, 184] width 10 height 10
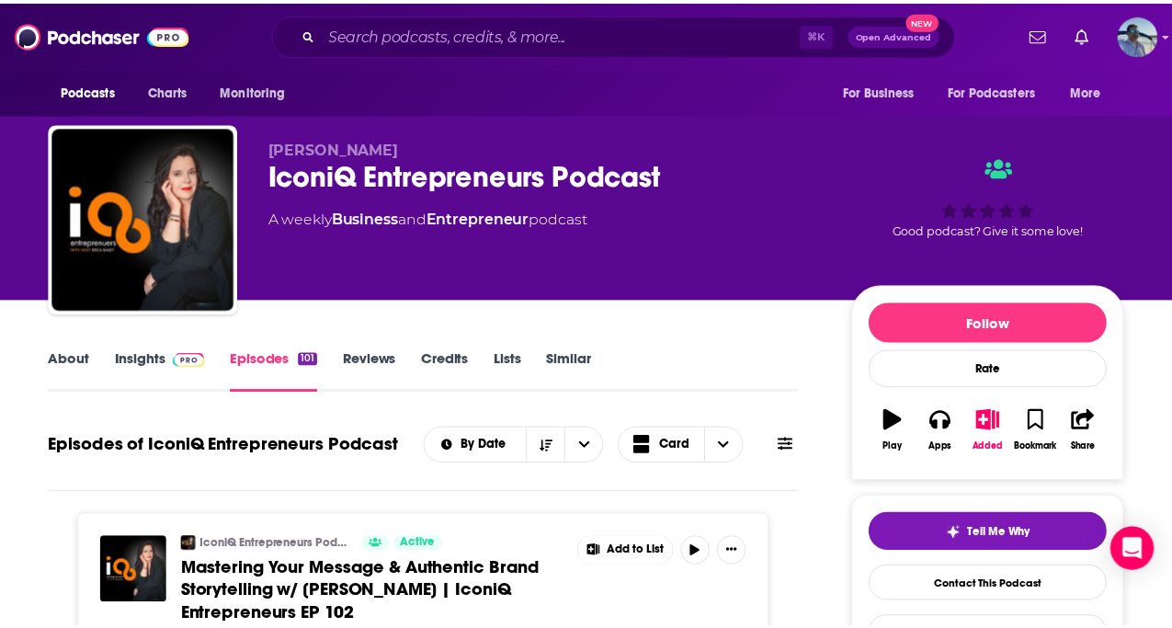
scroll to position [882, 0]
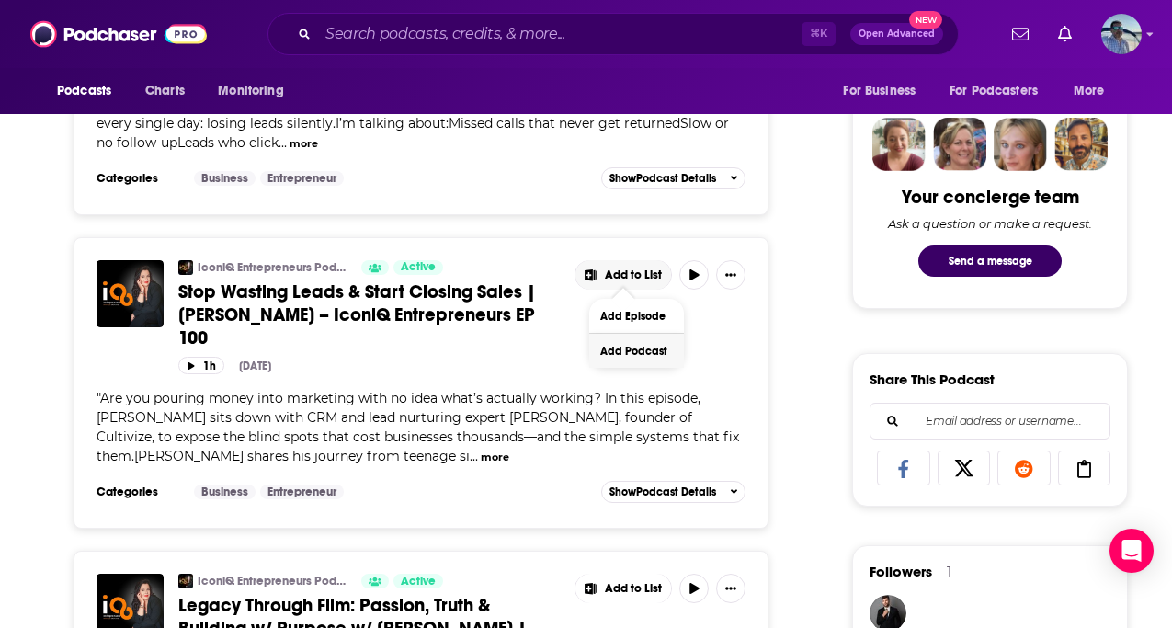
click at [636, 352] on button "Add Podcast" at bounding box center [636, 351] width 95 height 34
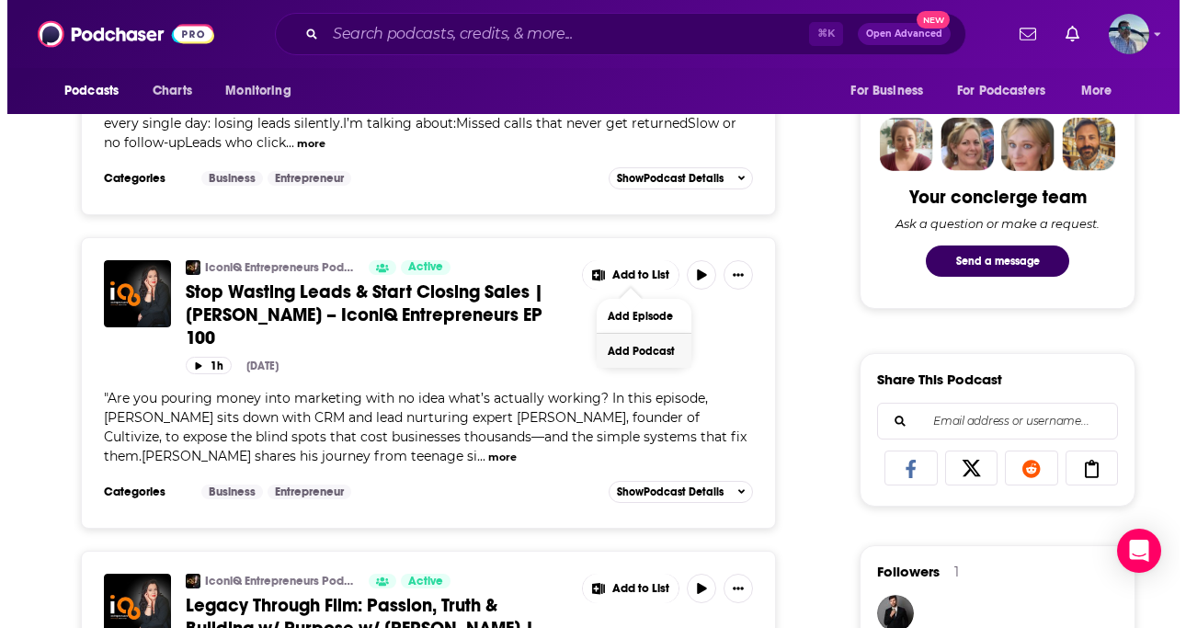
scroll to position [0, 0]
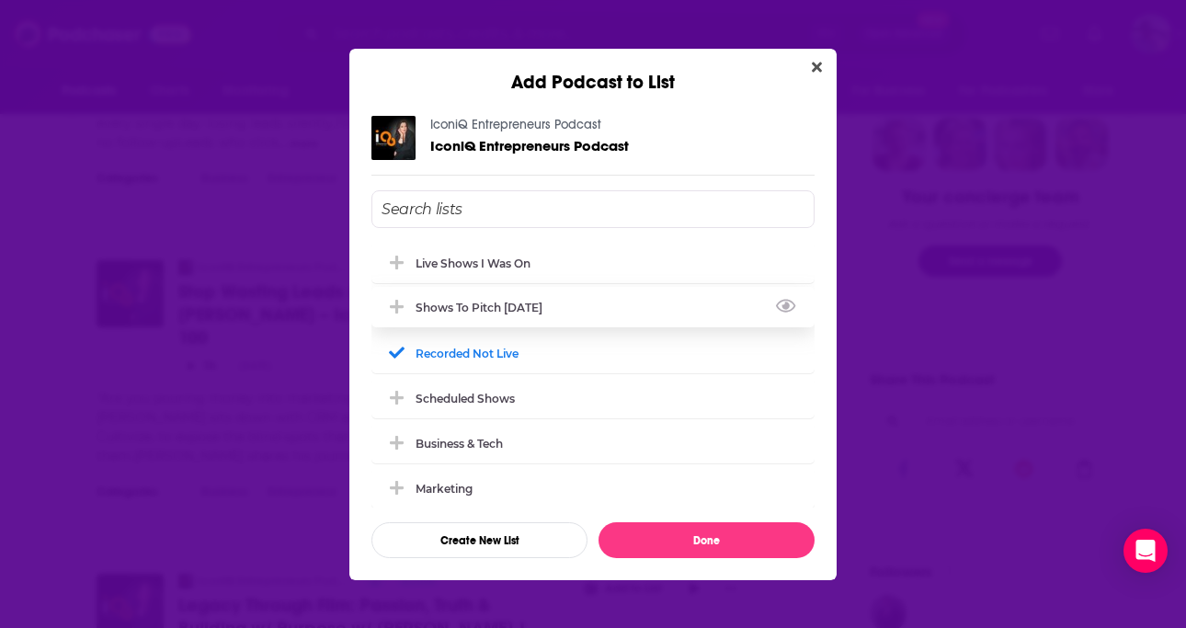
click at [529, 308] on div "Shows to Pitch Oct 2025" at bounding box center [485, 308] width 138 height 14
click at [487, 309] on div "Shows to Pitch Oct 2025" at bounding box center [485, 308] width 138 height 14
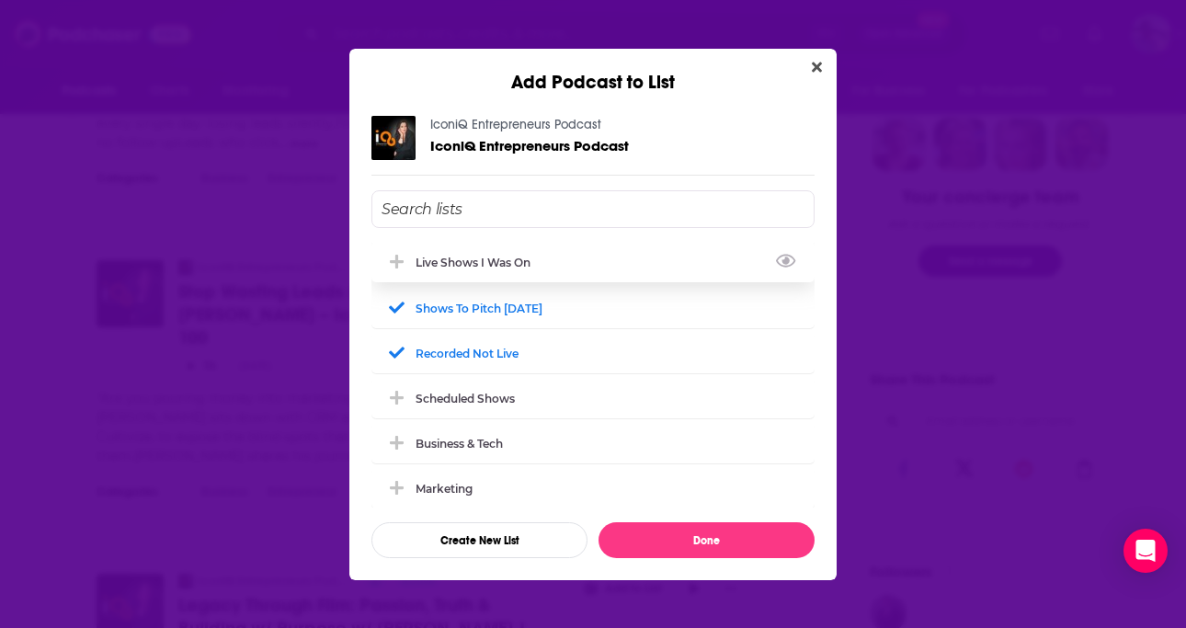
click at [473, 260] on div "Live Shows I Was On" at bounding box center [479, 263] width 126 height 14
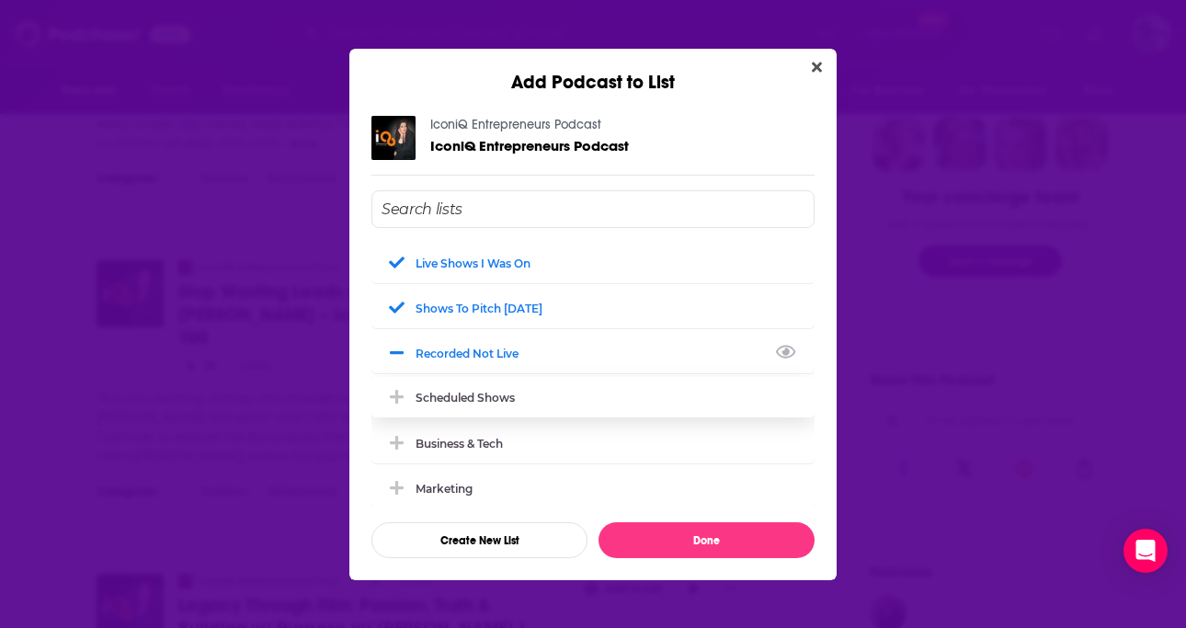
click at [397, 351] on icon "Add Podcast To List" at bounding box center [397, 352] width 14 height 3
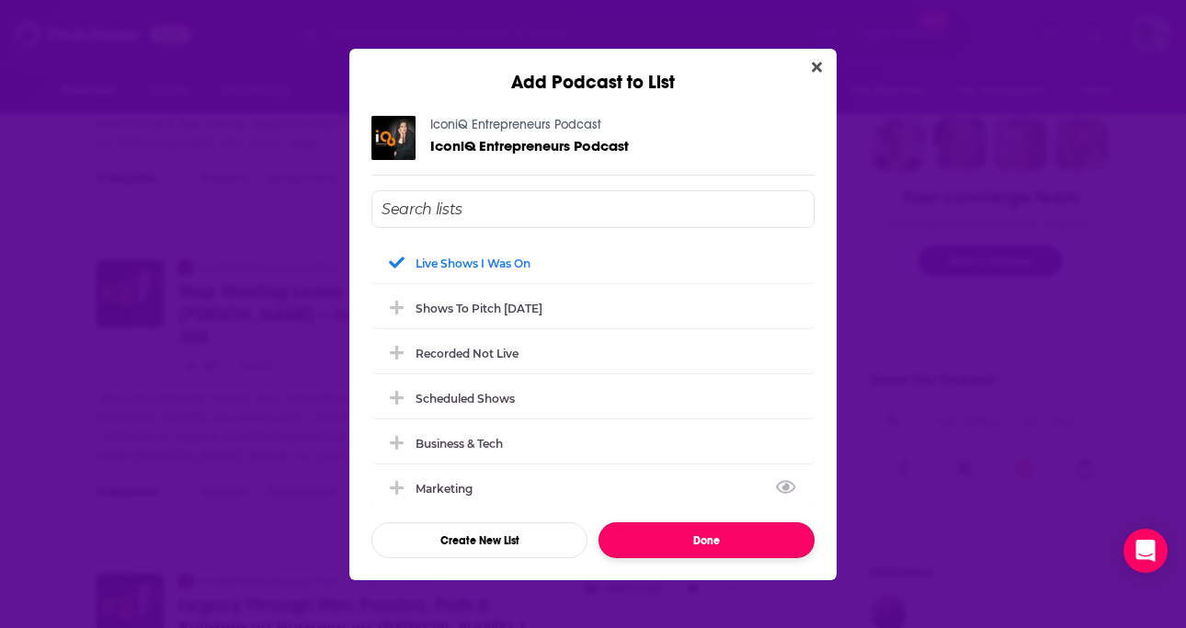
click at [661, 539] on button "Done" at bounding box center [707, 540] width 216 height 36
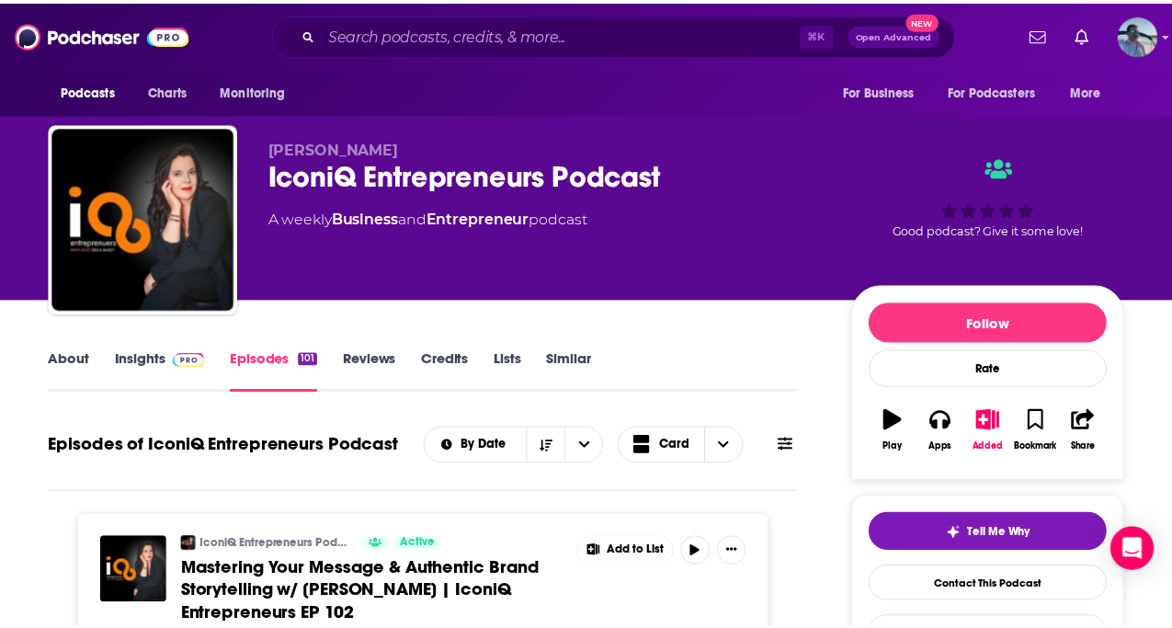
scroll to position [882, 0]
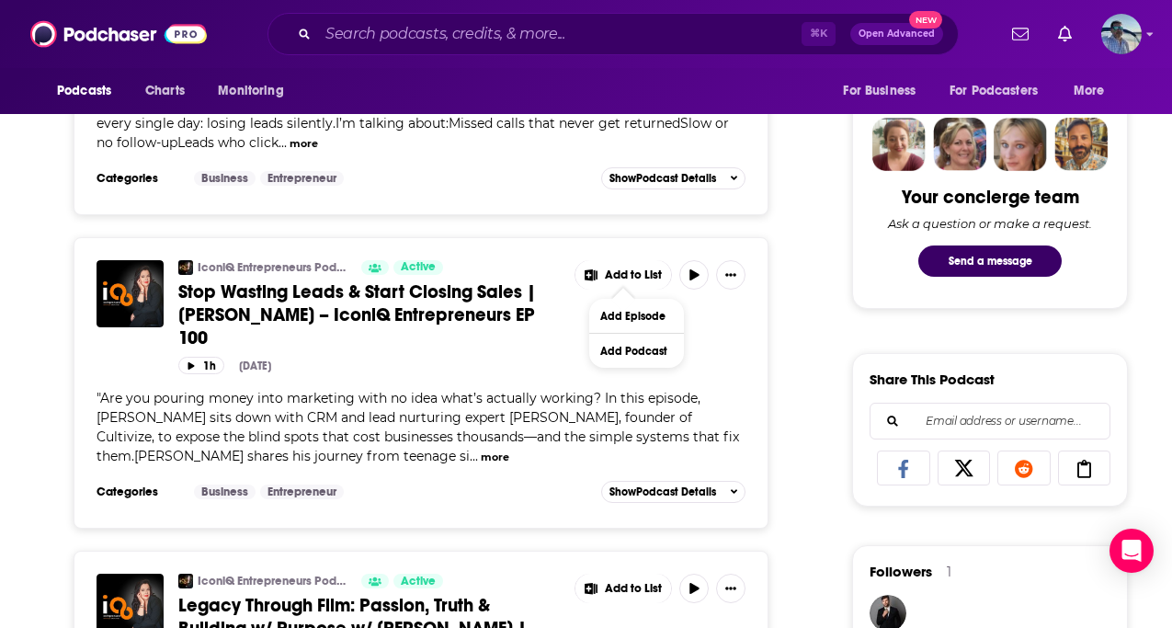
click at [478, 302] on span "Stop Wasting Leads & Start Closing Sales | Jason Kramer – IconiQ Entrepreneurs …" at bounding box center [357, 314] width 358 height 69
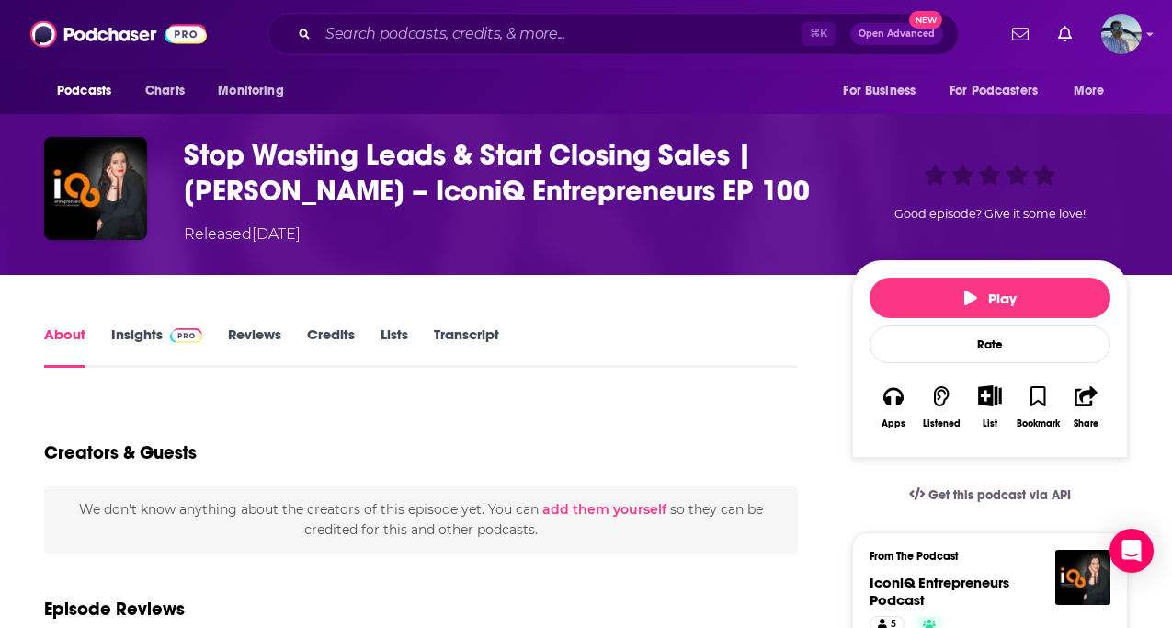
scroll to position [108, 0]
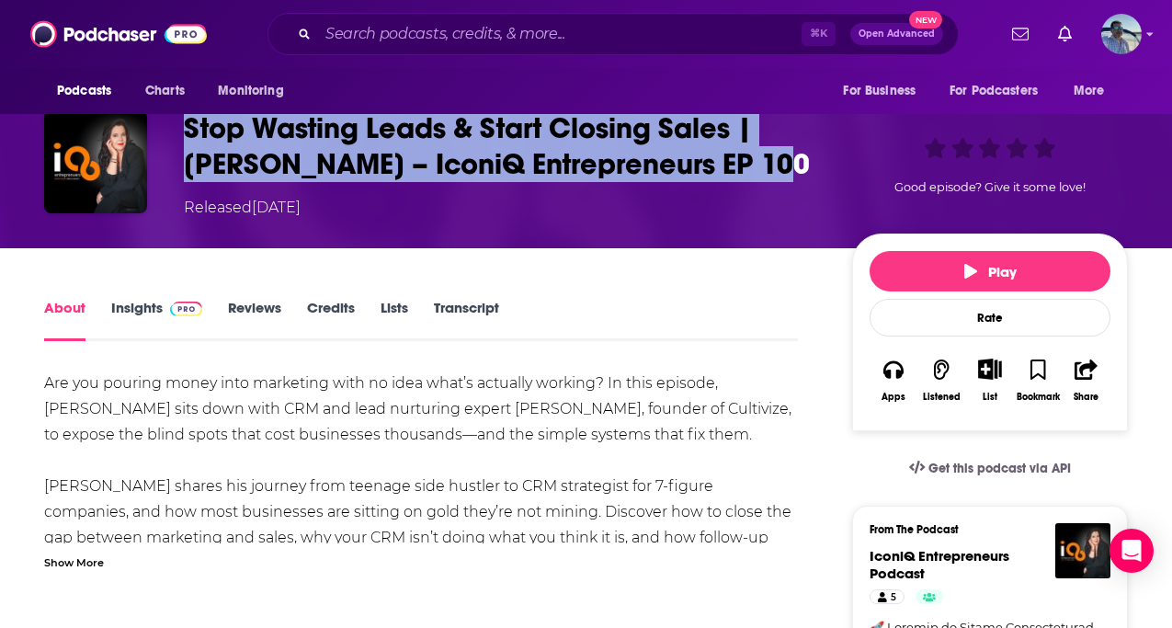
drag, startPoint x: 773, startPoint y: 160, endPoint x: 187, endPoint y: 132, distance: 587.2
click at [187, 132] on h1 "Stop Wasting Leads & Start Closing Sales | Jason Kramer – IconiQ Entrepreneurs …" at bounding box center [503, 146] width 639 height 72
copy h1 "Stop Wasting Leads & Start Closing Sales | Jason Kramer – IconiQ Entrepreneurs …"
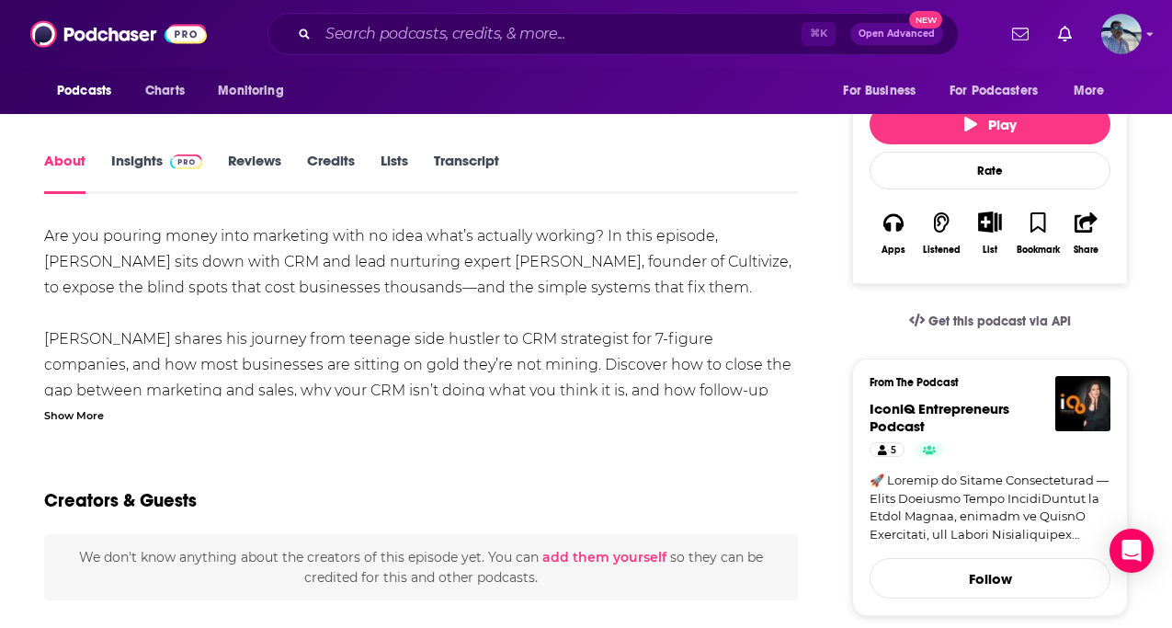
scroll to position [363, 0]
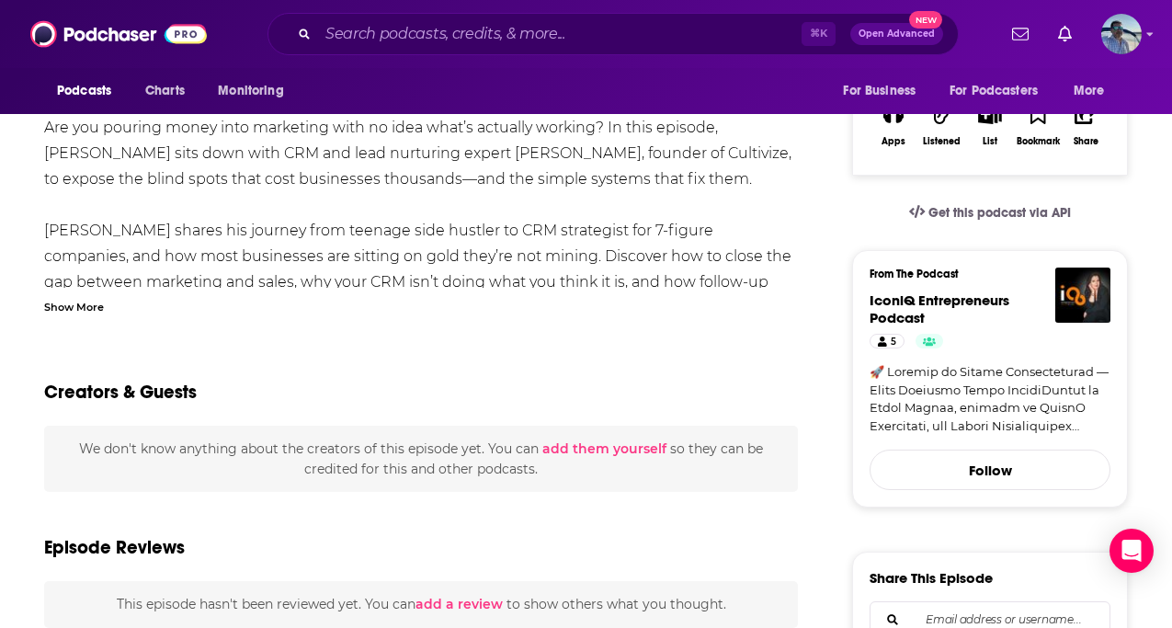
click at [604, 450] on button "add them yourself" at bounding box center [604, 448] width 124 height 15
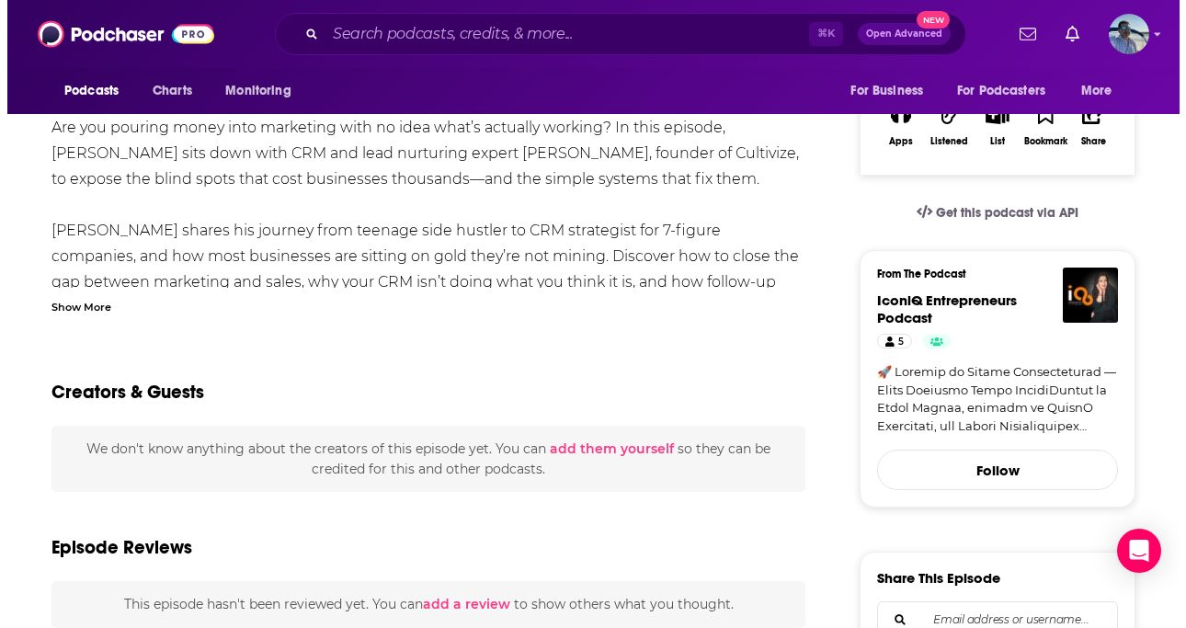
scroll to position [0, 0]
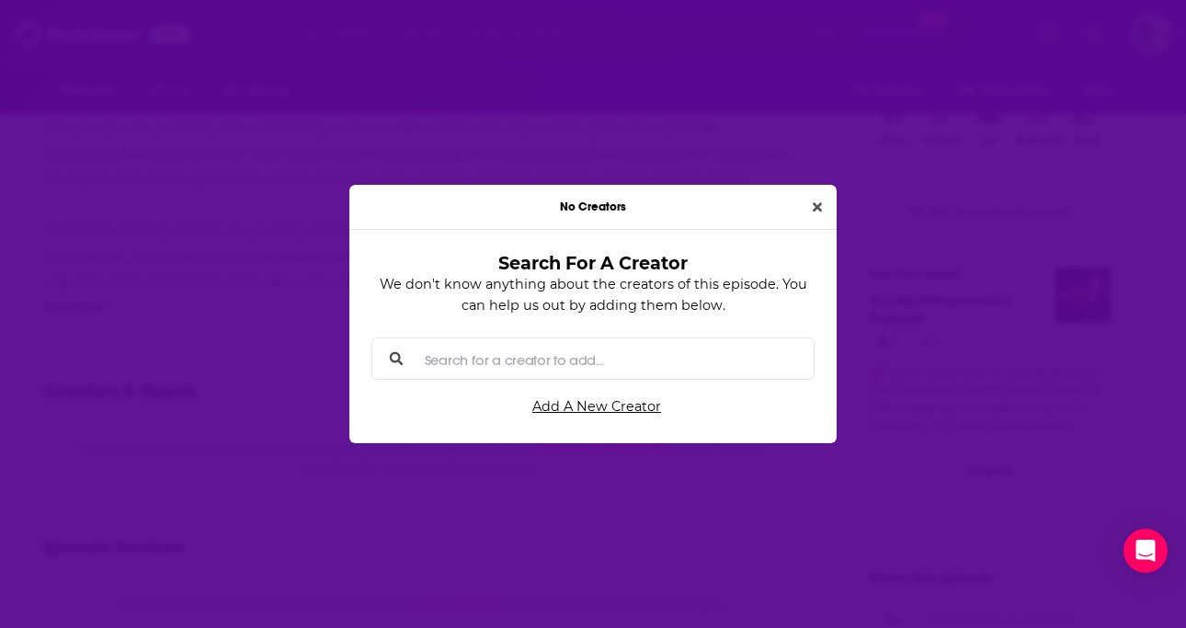
click at [565, 362] on input "Search for a creator to add..." at bounding box center [608, 358] width 382 height 41
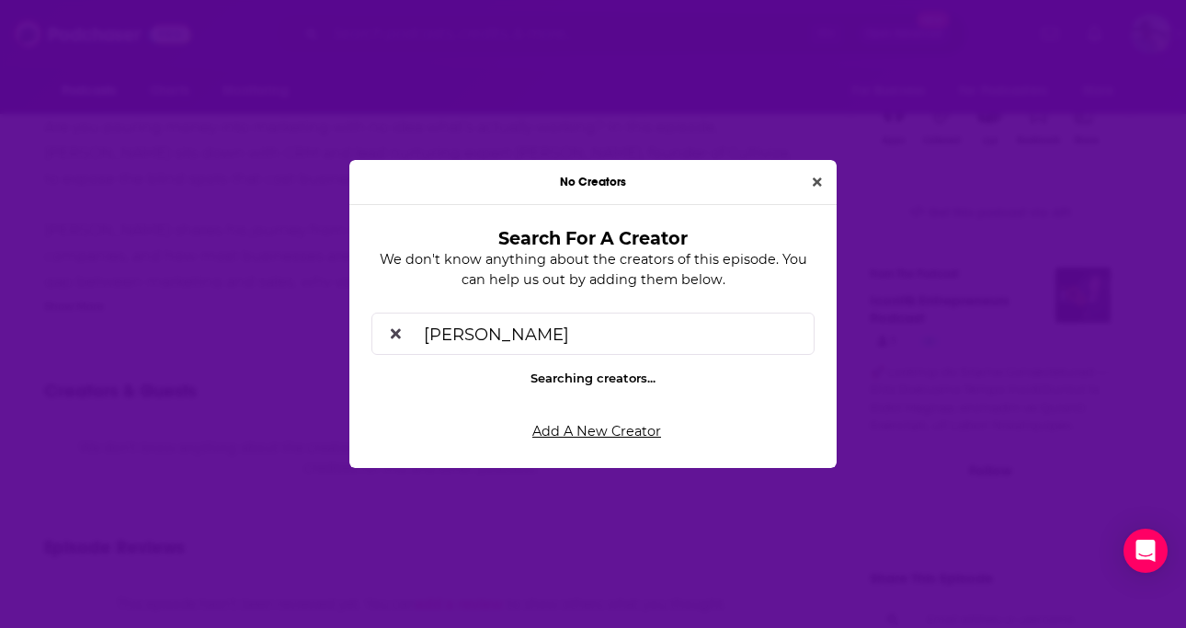
type input "[PERSON_NAME]"
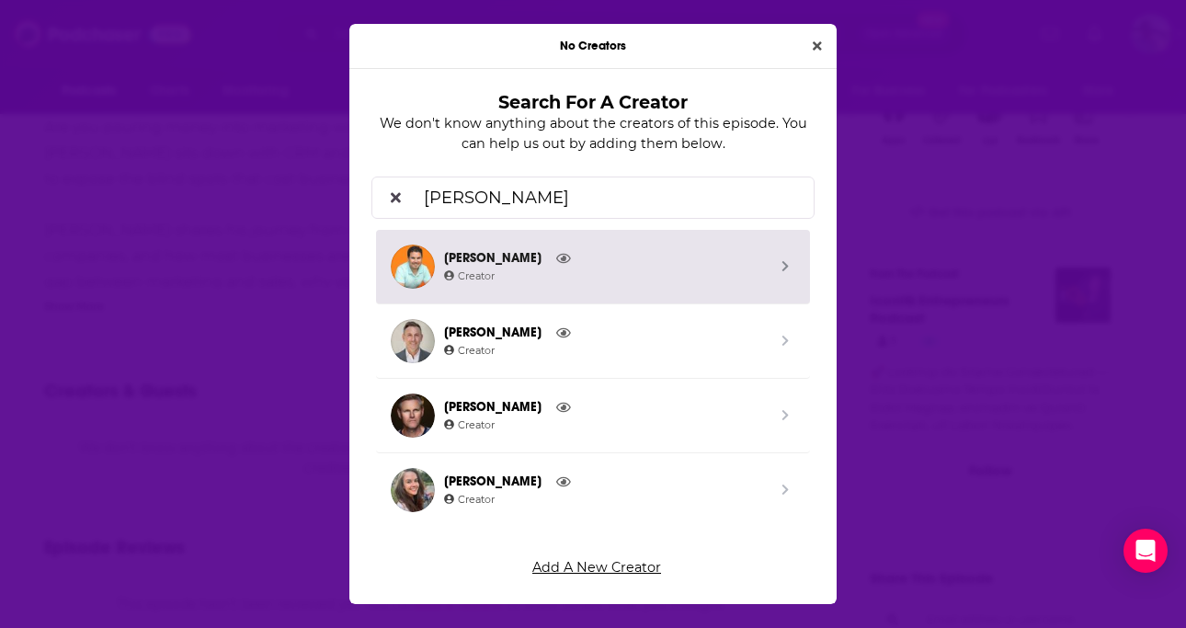
click at [612, 262] on span "Jason Kramer" at bounding box center [605, 258] width 322 height 20
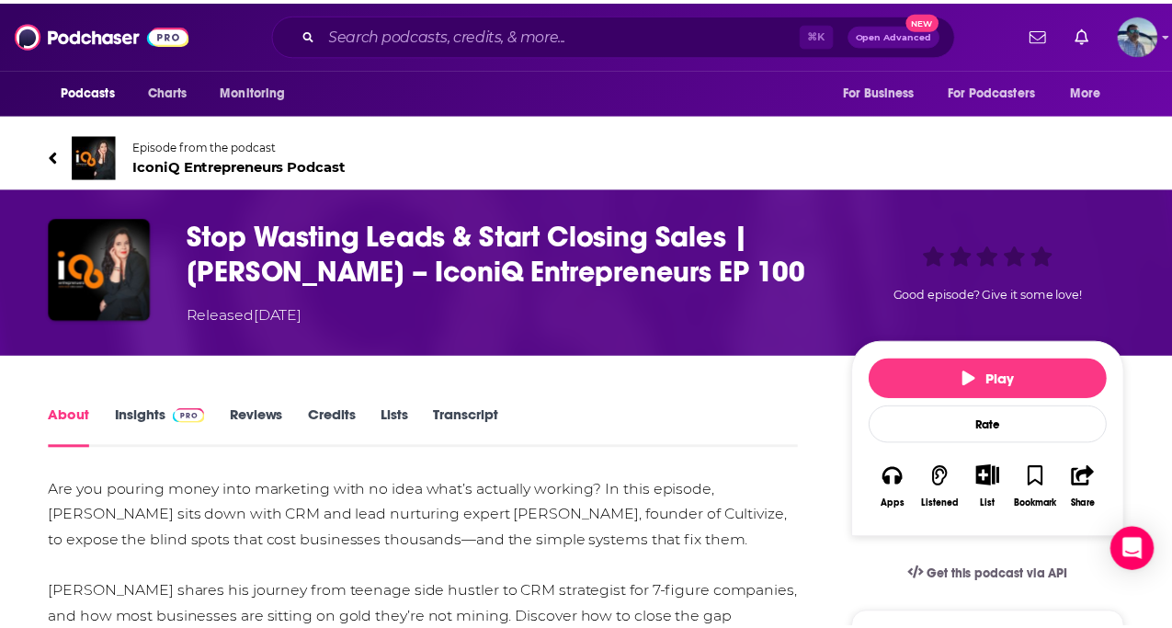
scroll to position [363, 0]
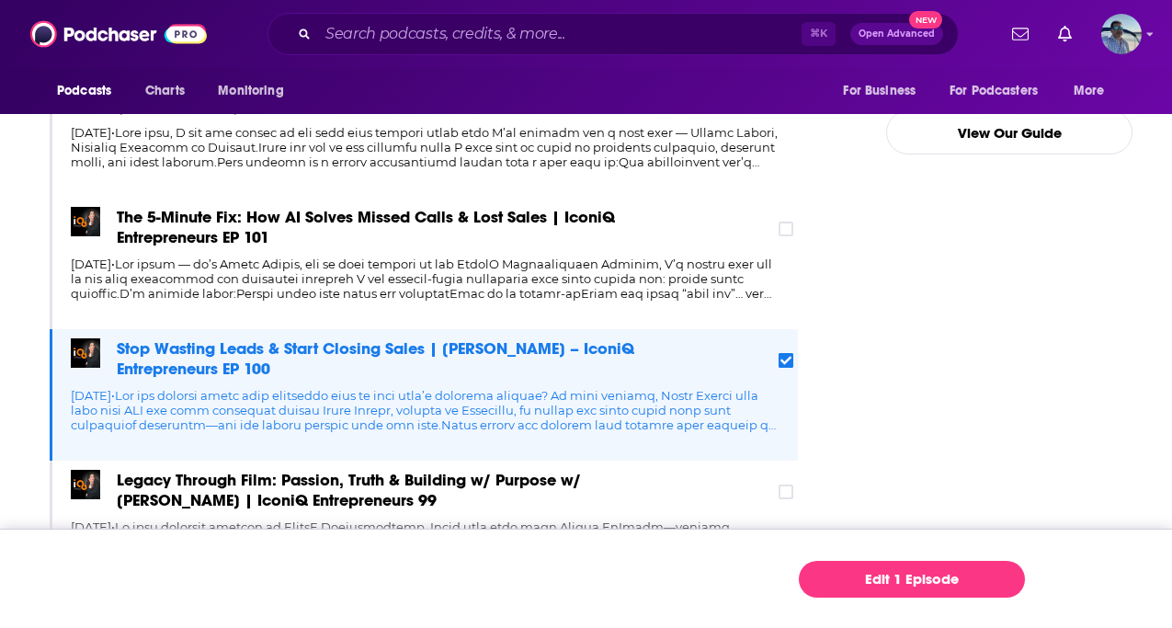
scroll to position [457, 0]
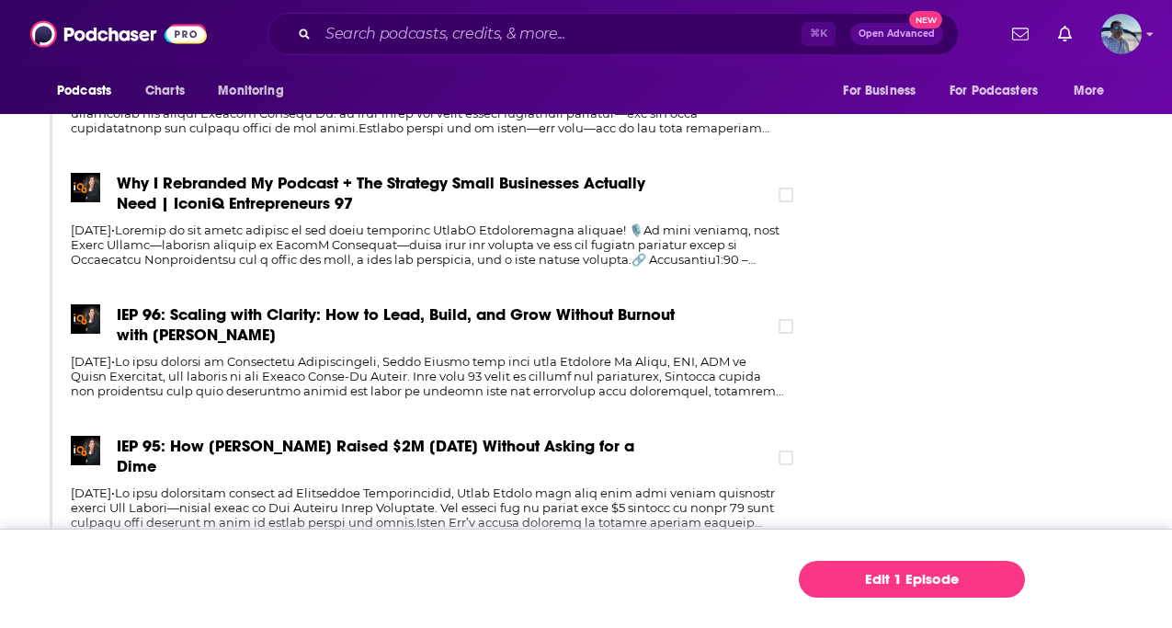
scroll to position [1020, 0]
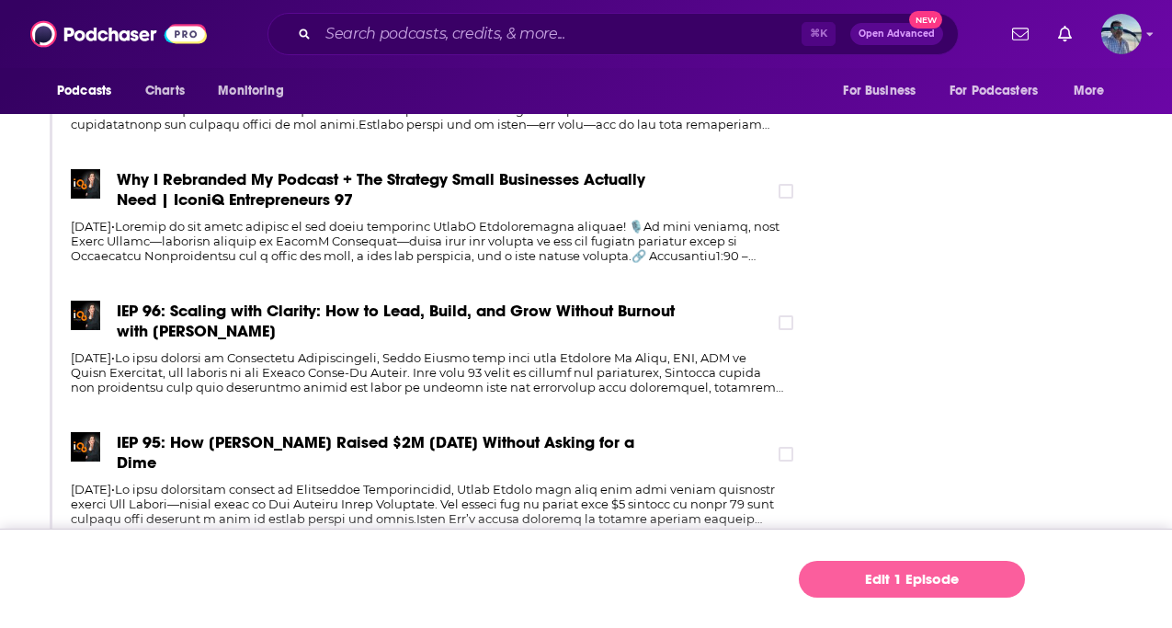
click at [870, 578] on link "Edit 1 Episode" at bounding box center [912, 579] width 226 height 37
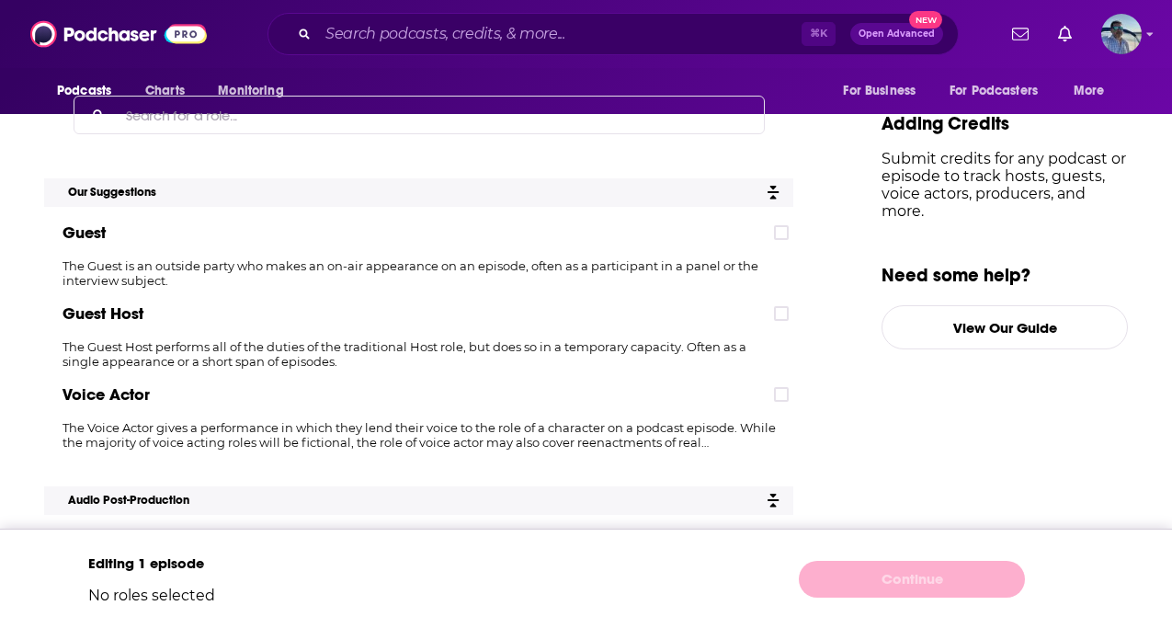
scroll to position [259, 0]
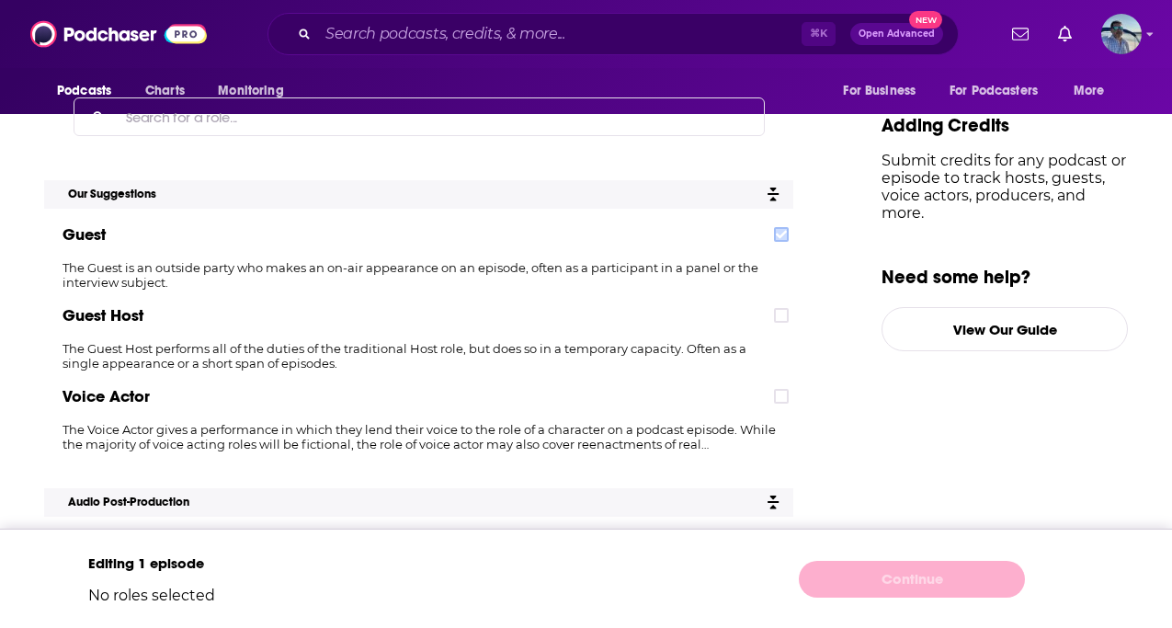
click at [787, 234] on icon at bounding box center [781, 234] width 11 height 8
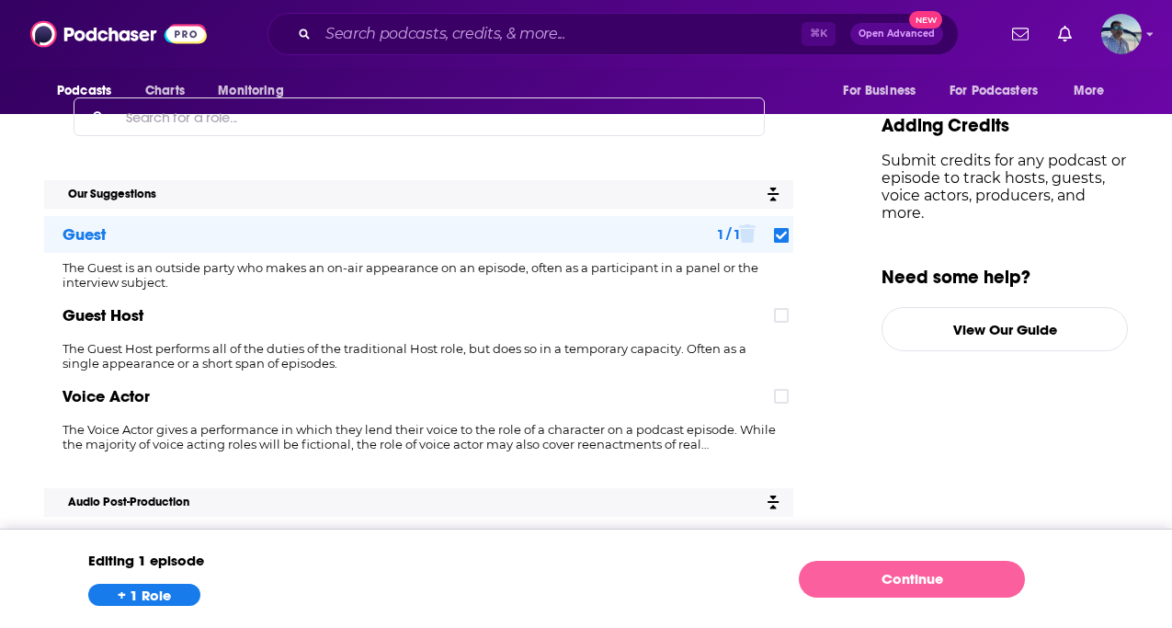
click at [845, 576] on link "Continue" at bounding box center [912, 579] width 226 height 37
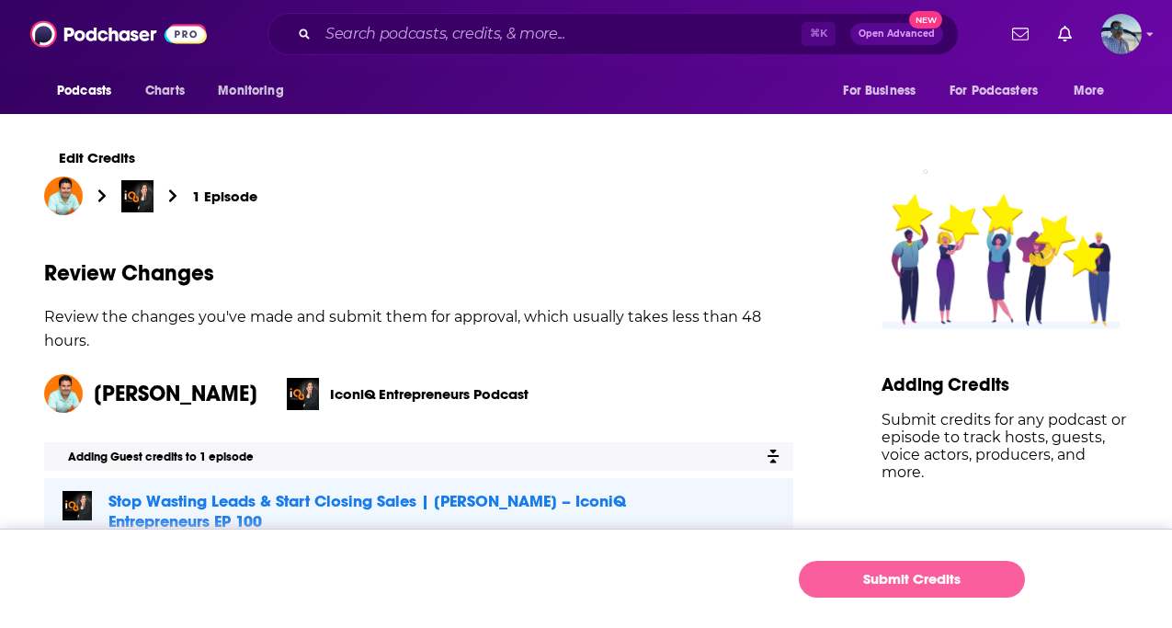
click at [854, 574] on button "Submit Credits" at bounding box center [912, 579] width 226 height 37
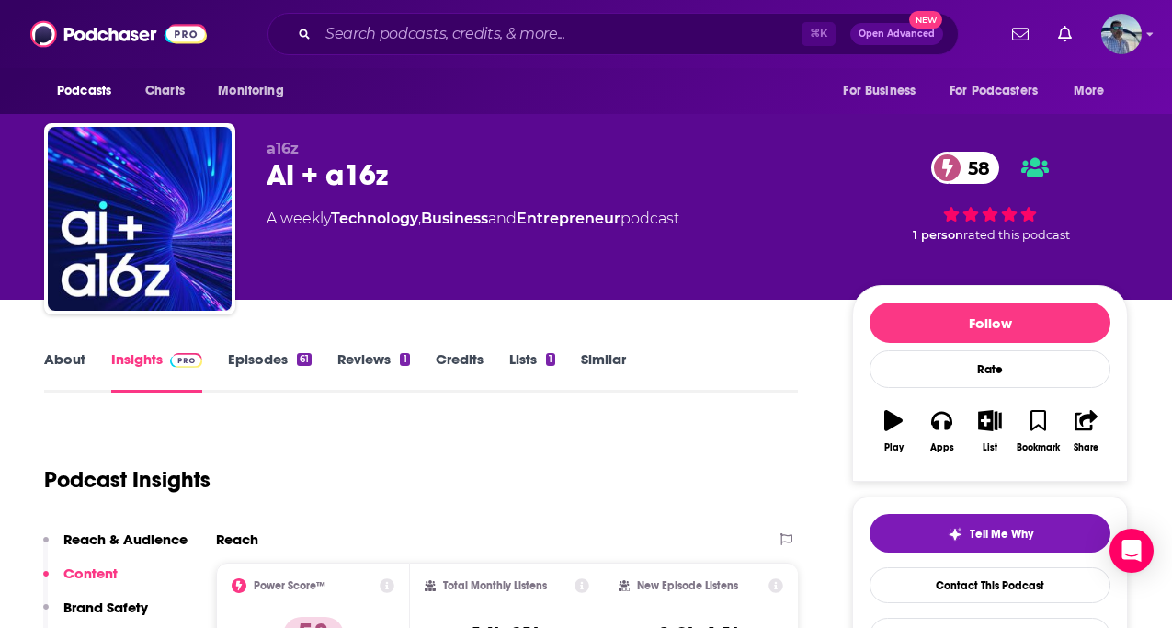
click at [281, 369] on link "Episodes 61" at bounding box center [270, 371] width 84 height 42
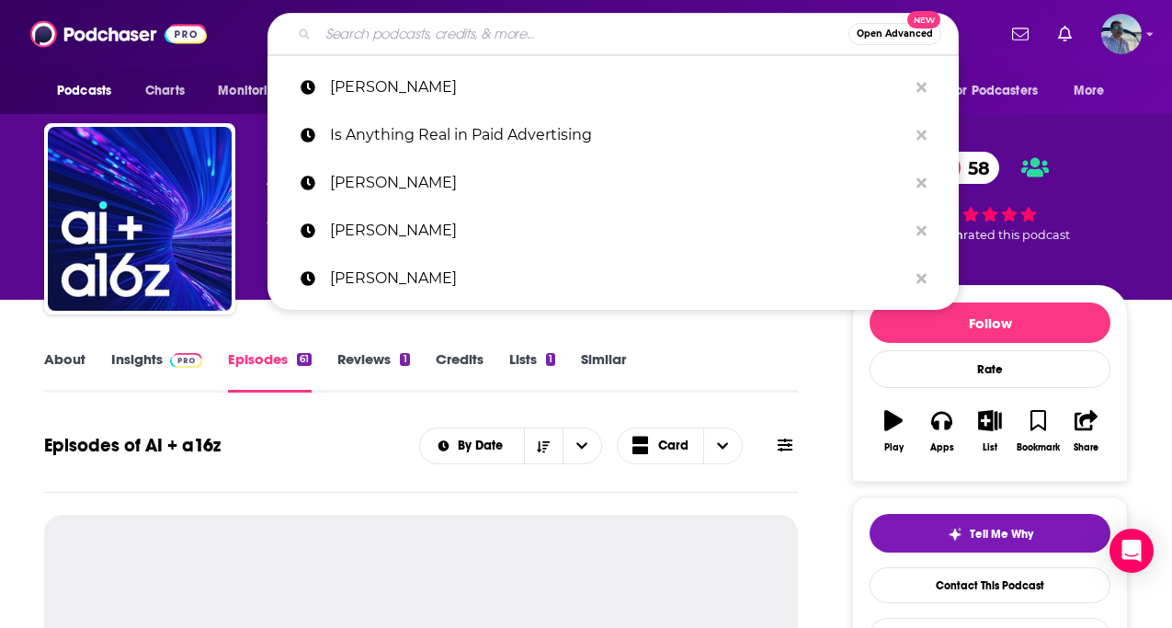
click at [455, 32] on input "Search podcasts, credits, & more..." at bounding box center [583, 33] width 530 height 29
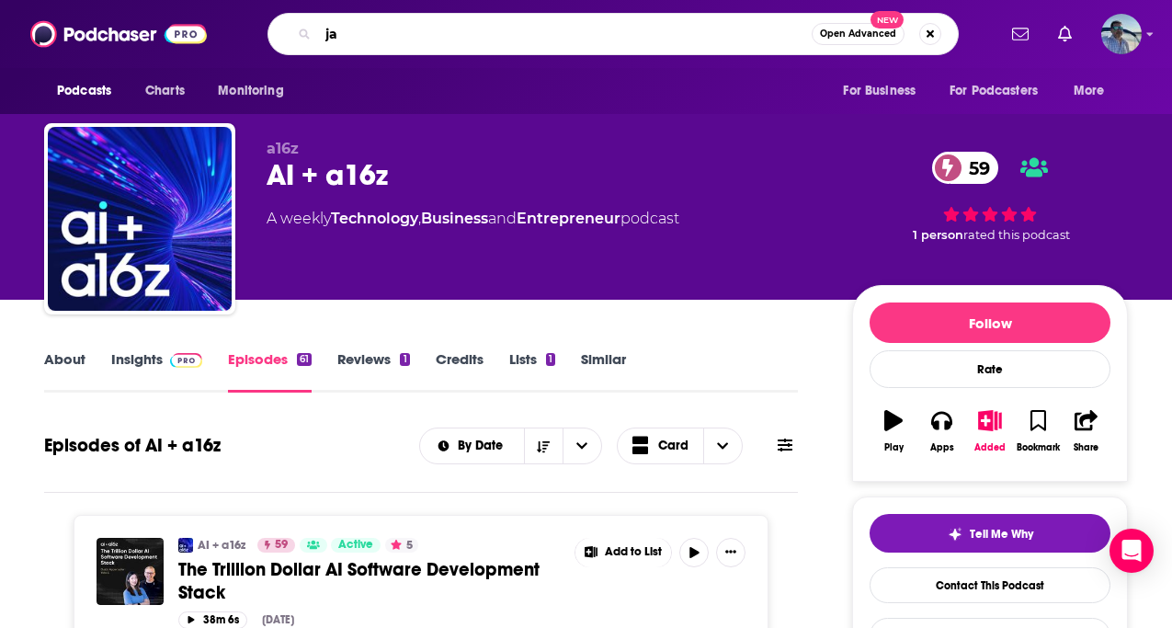
type input "j"
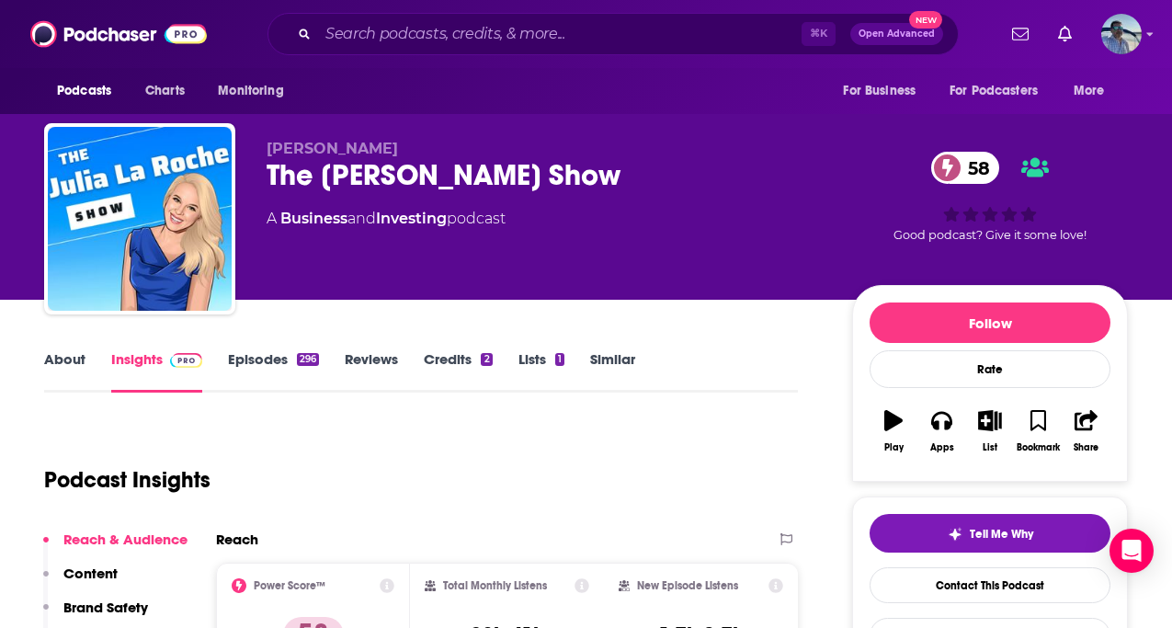
click at [282, 365] on link "Episodes 296" at bounding box center [273, 371] width 91 height 42
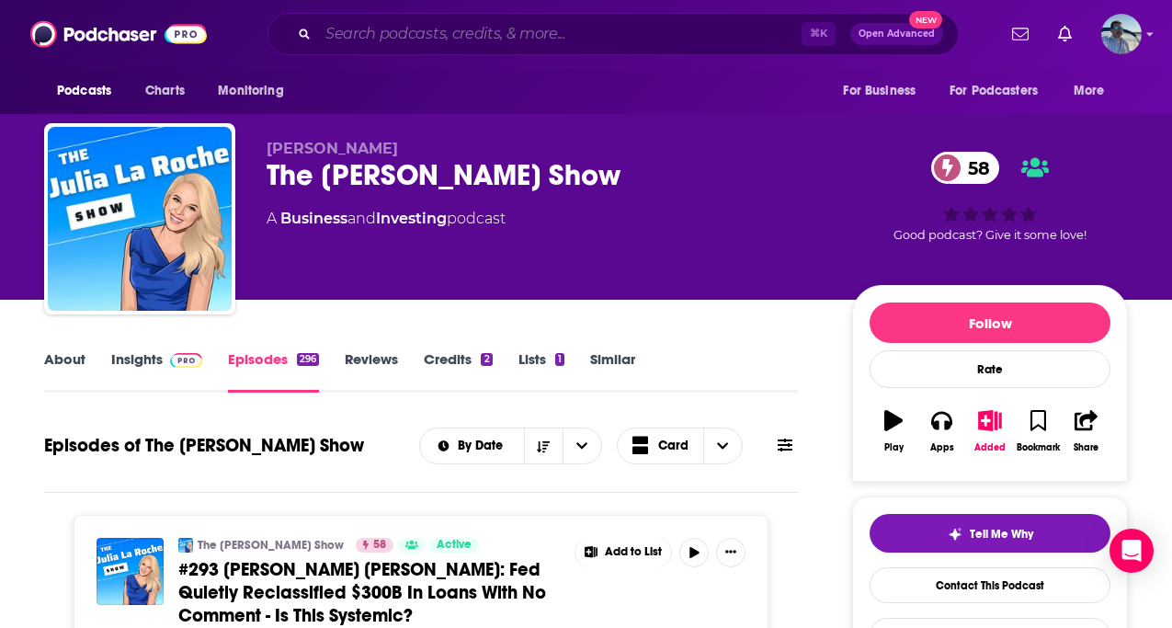
click at [414, 39] on input "Search podcasts, credits, & more..." at bounding box center [560, 33] width 484 height 29
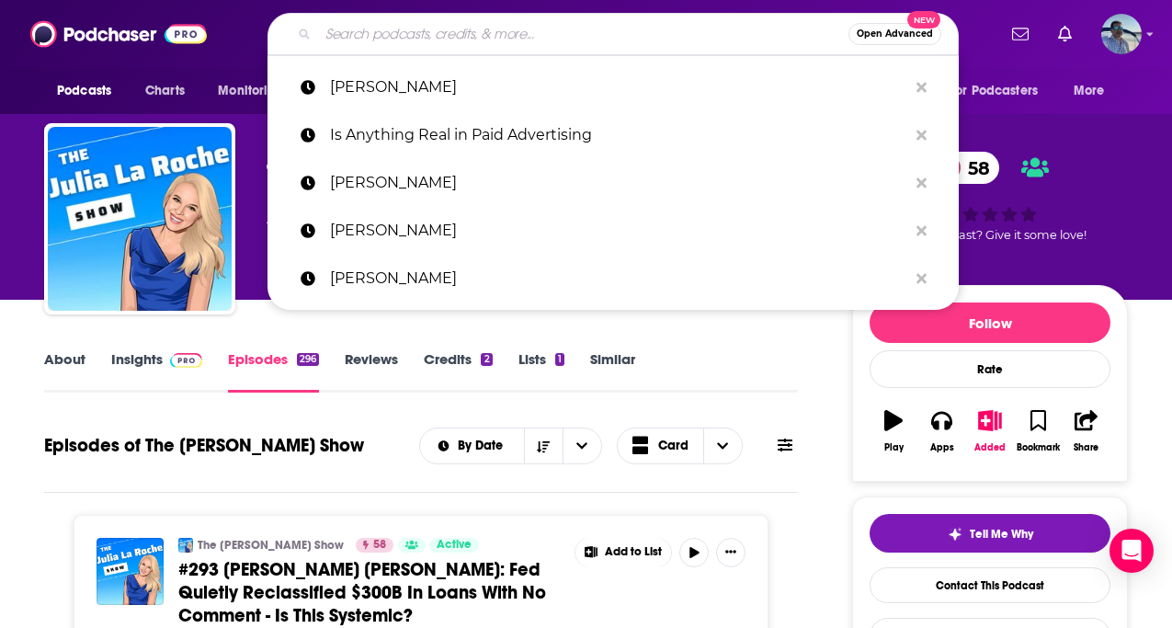
paste input "Zing | Fueling Your Business Growth"
type input "Zing | Fueling Your Business Growth"
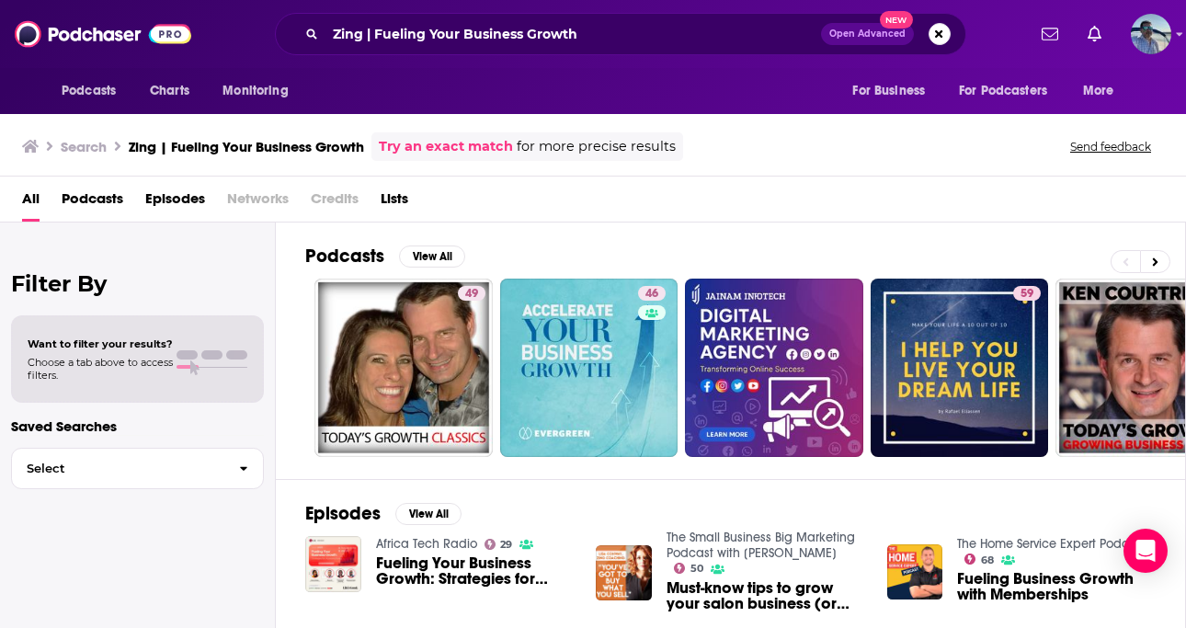
click at [108, 202] on span "Podcasts" at bounding box center [93, 203] width 62 height 38
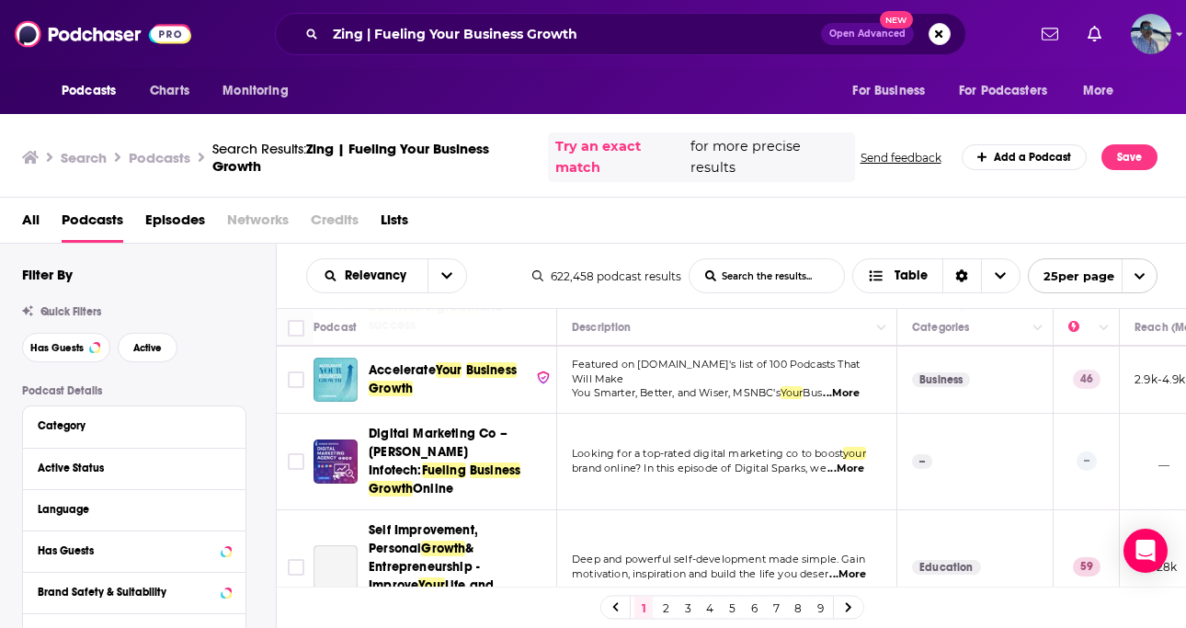
scroll to position [122, 0]
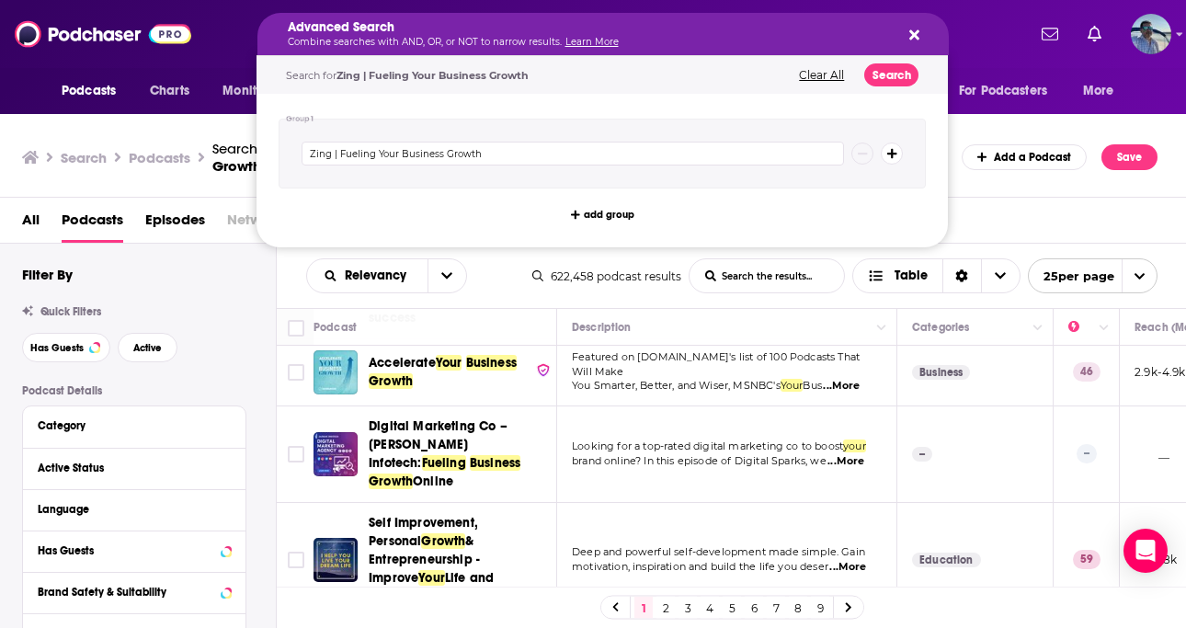
drag, startPoint x: 370, startPoint y: 33, endPoint x: 634, endPoint y: 62, distance: 266.3
click at [913, 30] on icon "Search podcasts, credits, & more..." at bounding box center [914, 35] width 10 height 15
drag, startPoint x: 382, startPoint y: 34, endPoint x: 641, endPoint y: 51, distance: 259.8
click at [907, 33] on button "Search podcasts, credits, & more..." at bounding box center [911, 34] width 15 height 15
drag, startPoint x: 376, startPoint y: 34, endPoint x: 587, endPoint y: 52, distance: 211.3
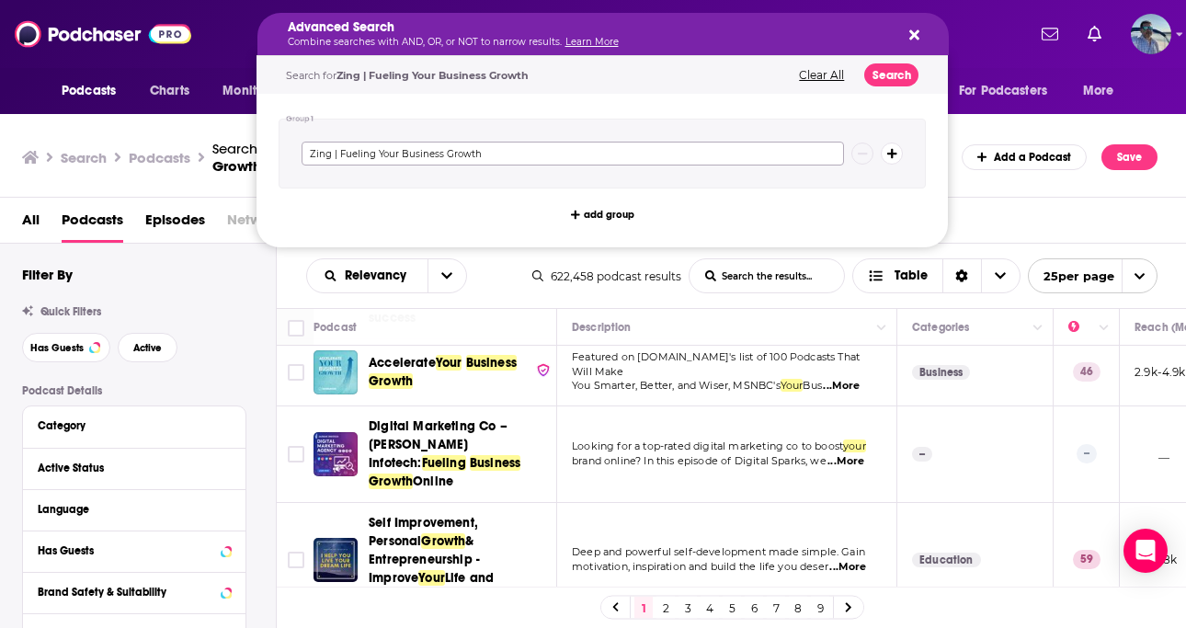
click at [482, 154] on input "Zing | Fueling Your Business Growth" at bounding box center [573, 154] width 542 height 24
drag, startPoint x: 502, startPoint y: 159, endPoint x: 342, endPoint y: 154, distance: 160.0
click at [342, 154] on input "Zing | Fueling Your Business Growth" at bounding box center [573, 154] width 542 height 24
type input "Zing"
click at [896, 69] on button "Search" at bounding box center [891, 74] width 54 height 23
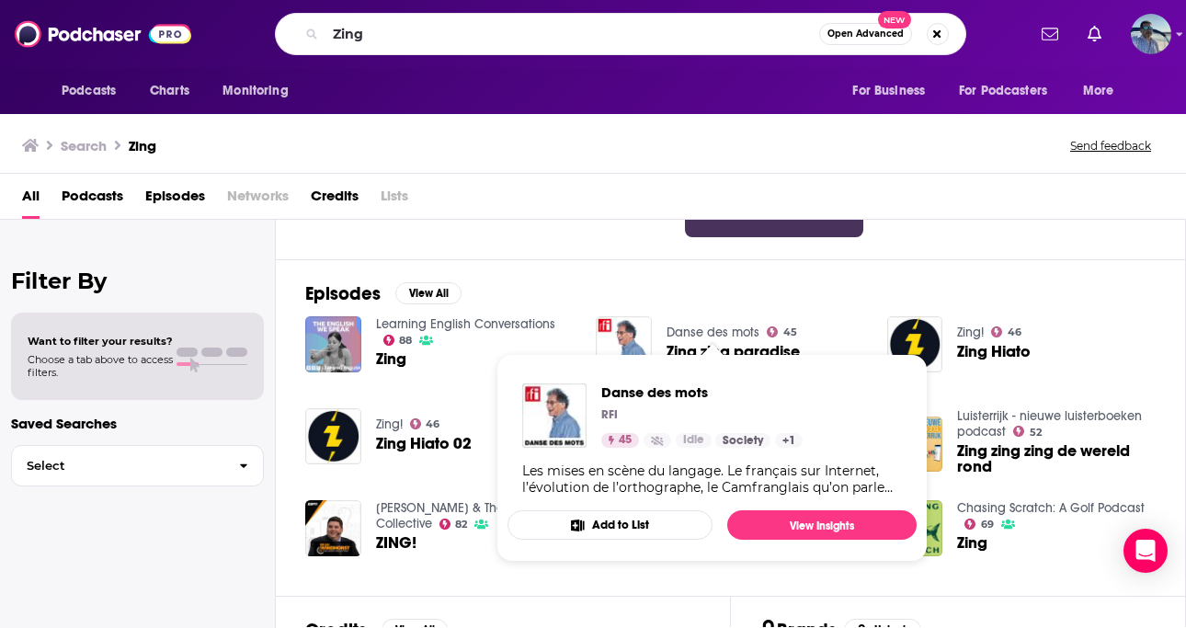
scroll to position [222, 0]
